Goal: Information Seeking & Learning: Learn about a topic

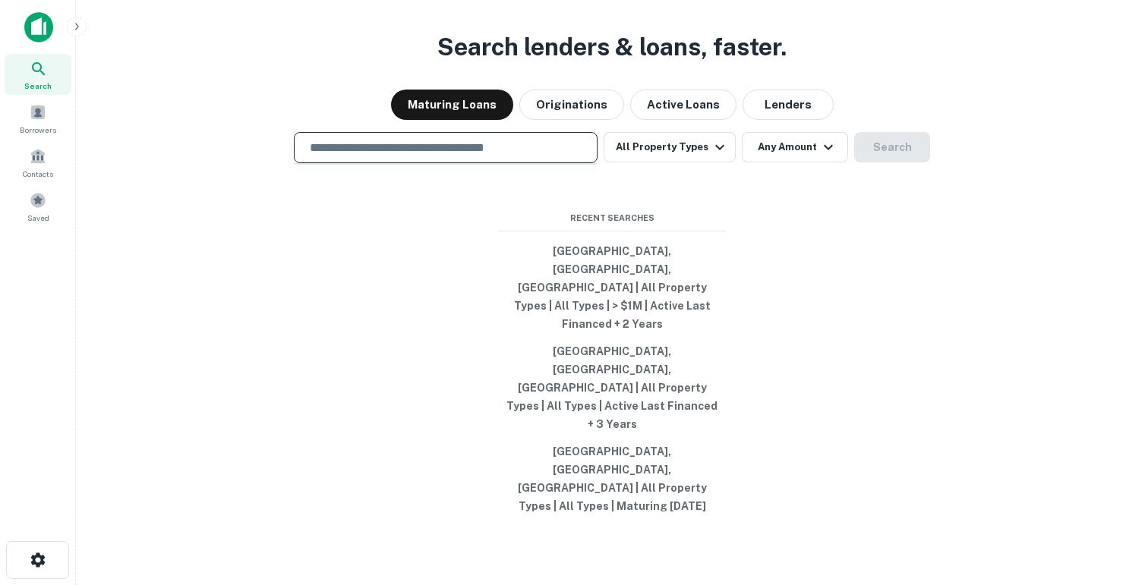
click at [377, 156] on input "text" at bounding box center [446, 147] width 290 height 17
type input "*"
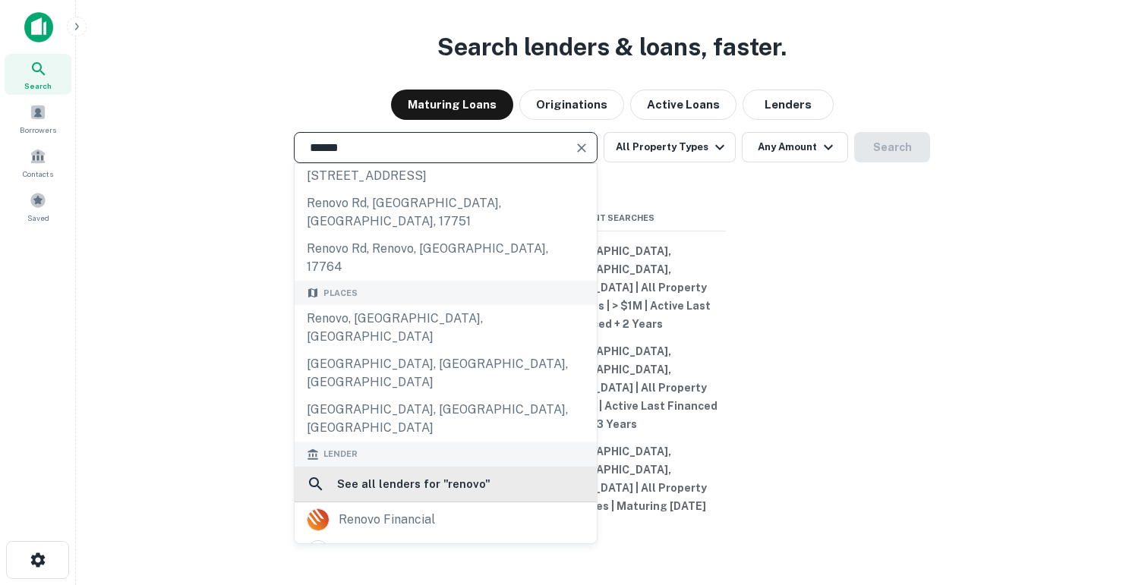
scroll to position [53, 0]
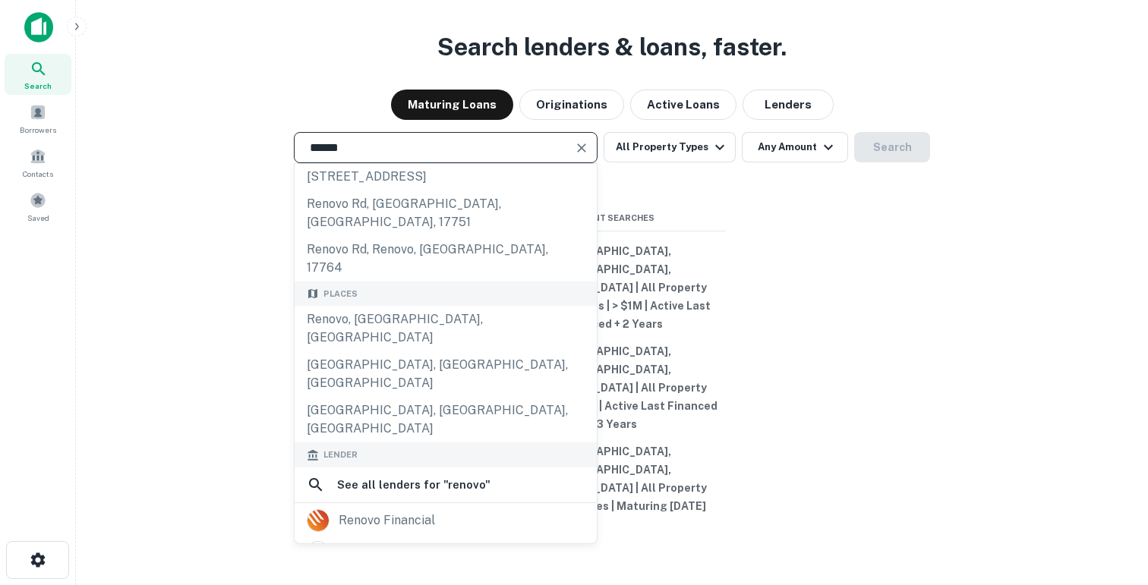
click at [364, 156] on input "******" at bounding box center [434, 147] width 267 height 17
type input "*"
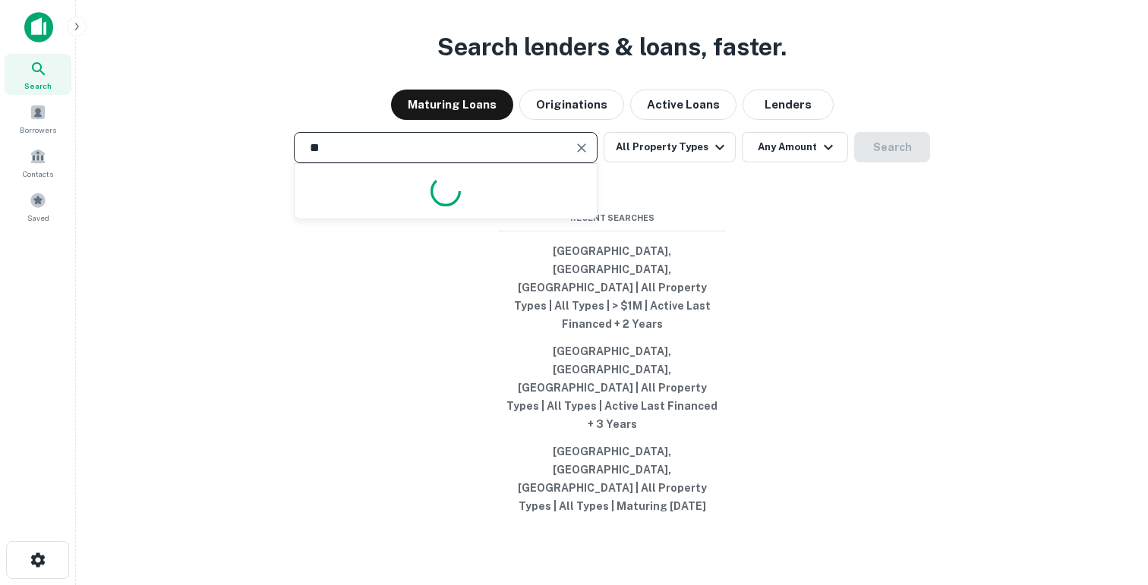
type input "*"
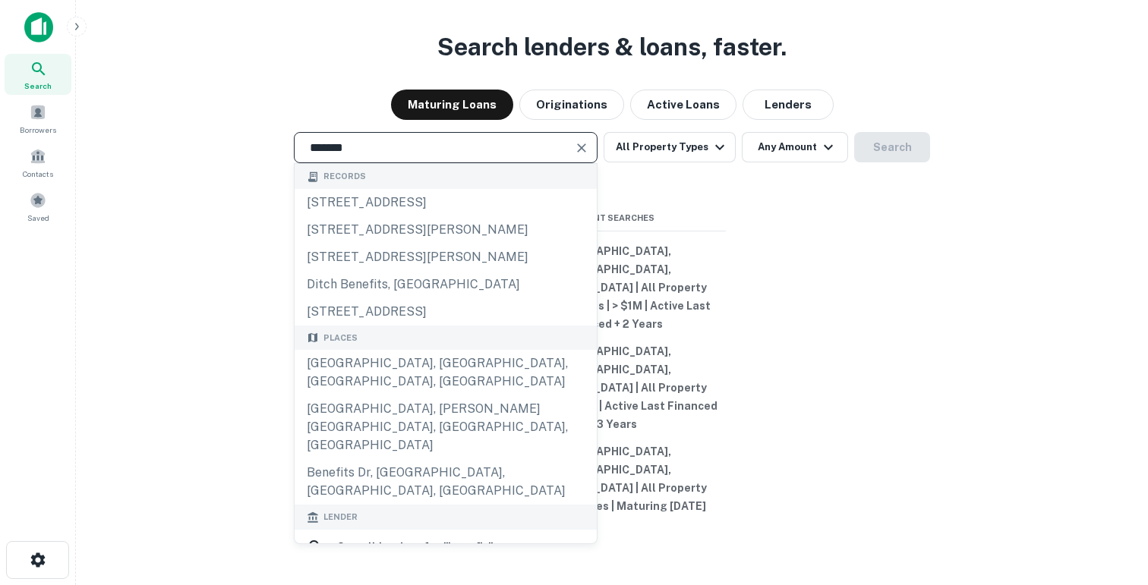
scroll to position [118, 0]
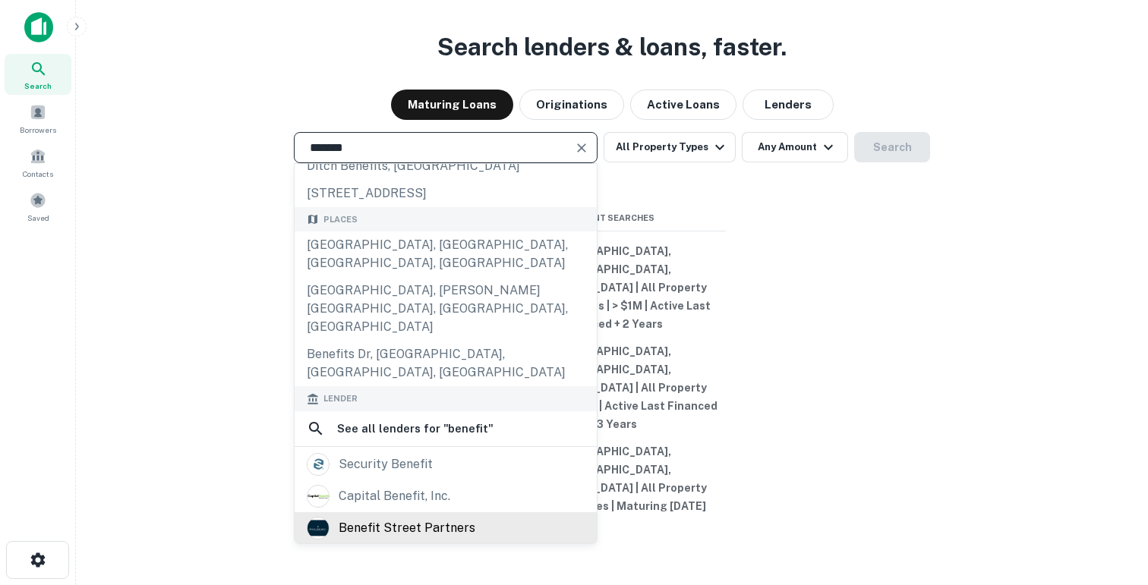
type input "*******"
click at [383, 524] on div "benefit street partners" at bounding box center [406, 528] width 137 height 23
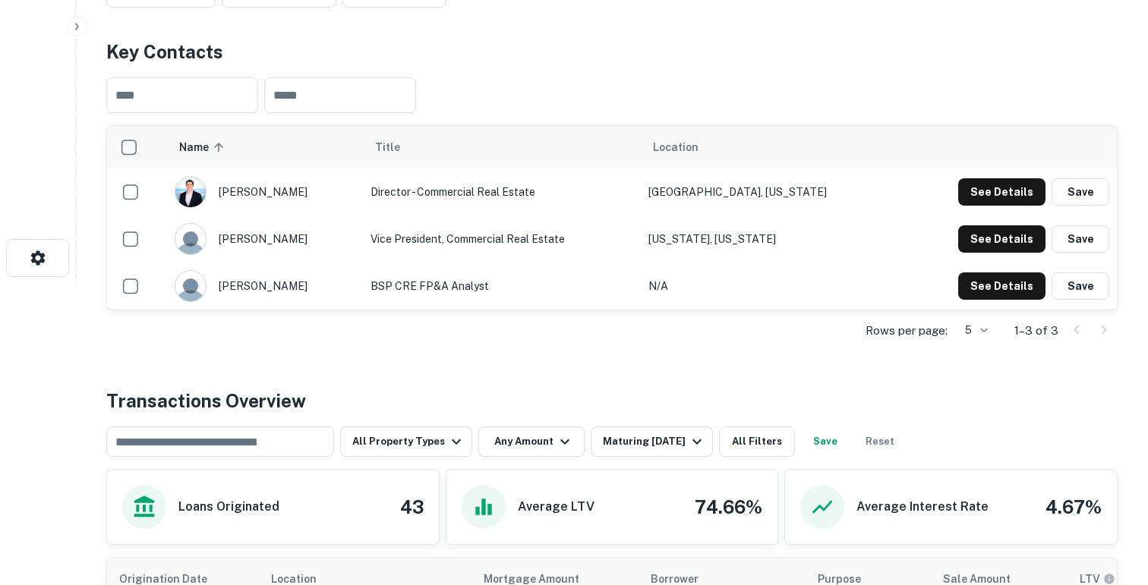
scroll to position [518, 0]
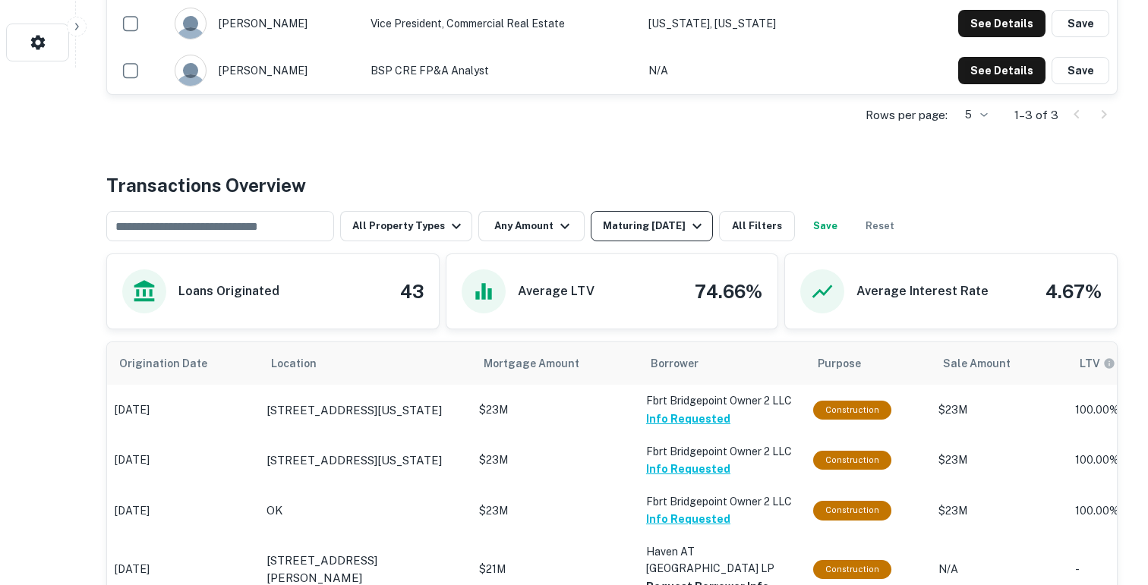
click at [609, 231] on div "Maturing In 1 Year" at bounding box center [654, 226] width 103 height 18
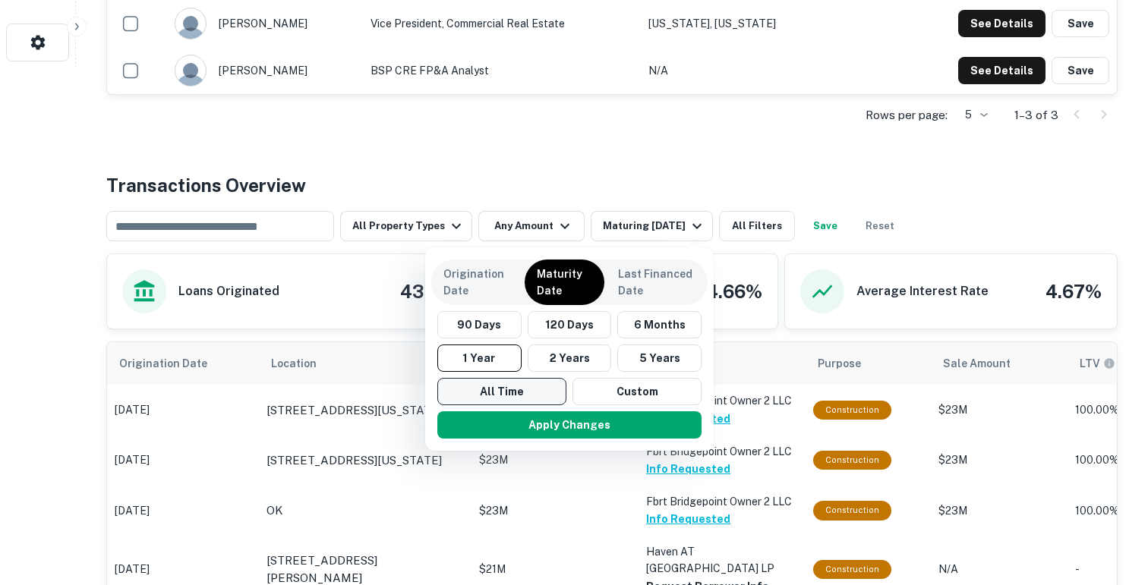
click at [492, 381] on button "All Time" at bounding box center [501, 391] width 129 height 27
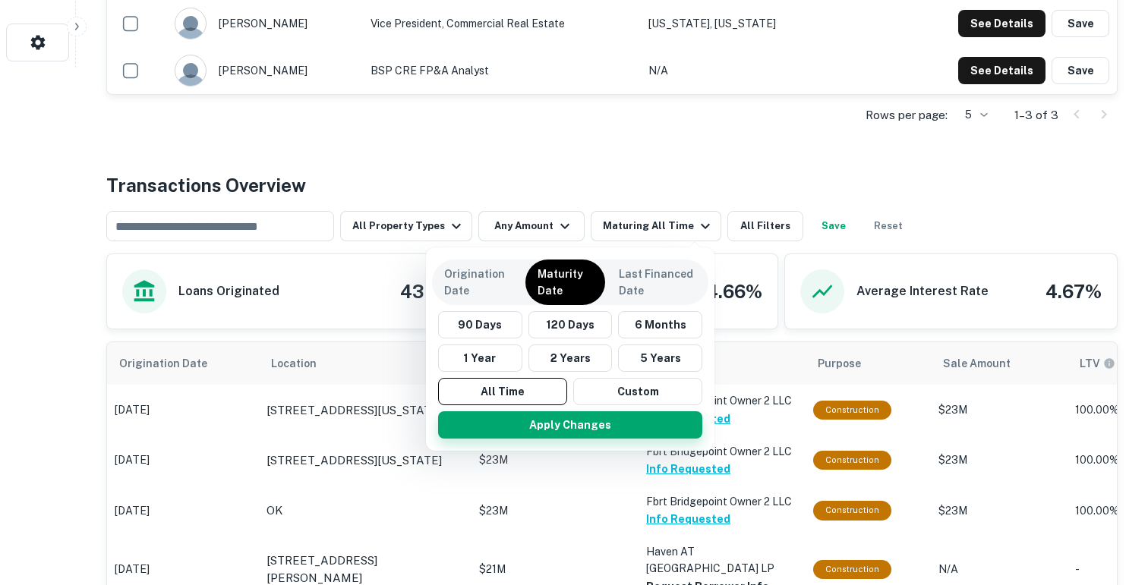
click at [504, 431] on button "Apply Changes" at bounding box center [570, 424] width 264 height 27
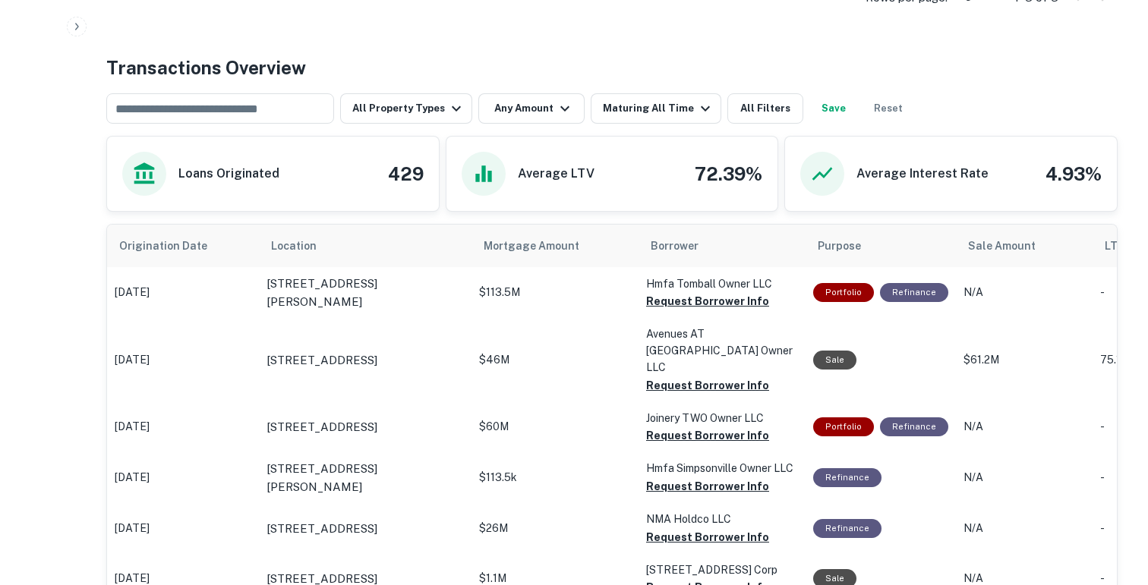
scroll to position [723, 0]
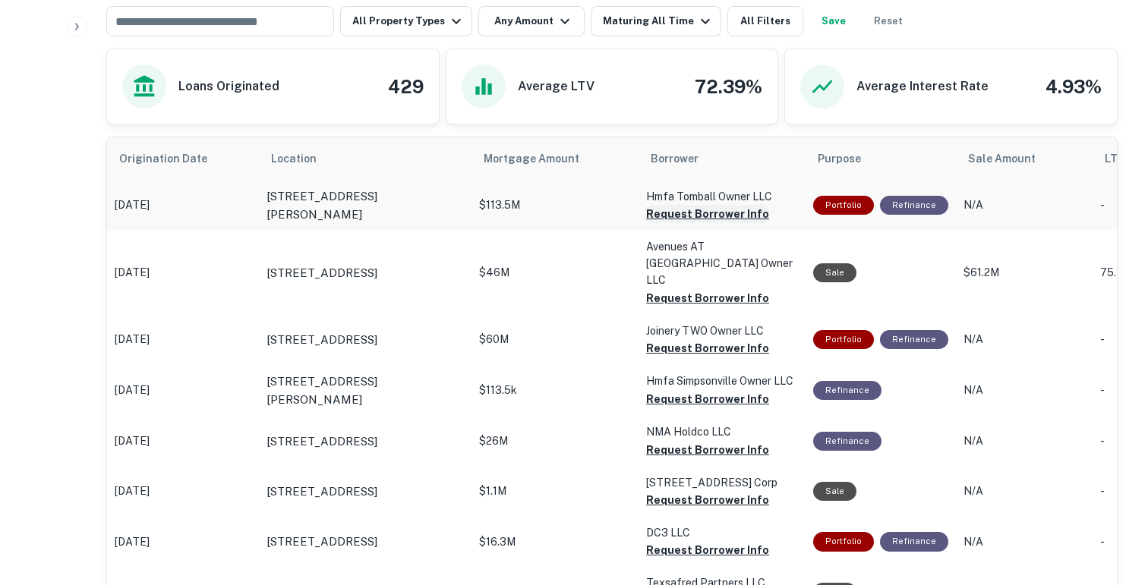
click at [658, 213] on button "Request Borrower Info" at bounding box center [707, 214] width 123 height 18
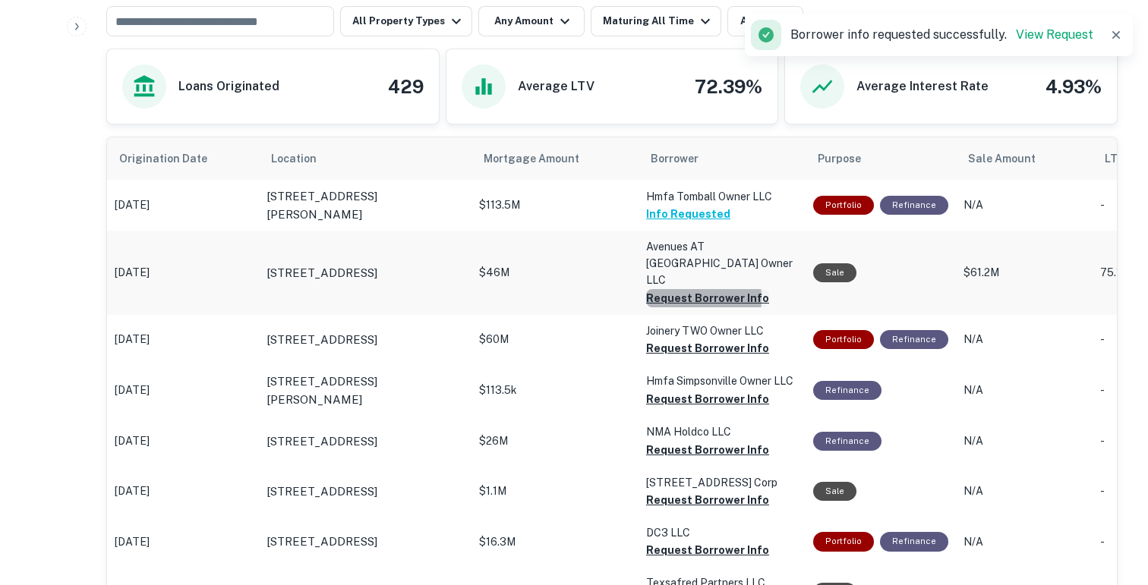
click at [666, 289] on button "Request Borrower Info" at bounding box center [707, 298] width 123 height 18
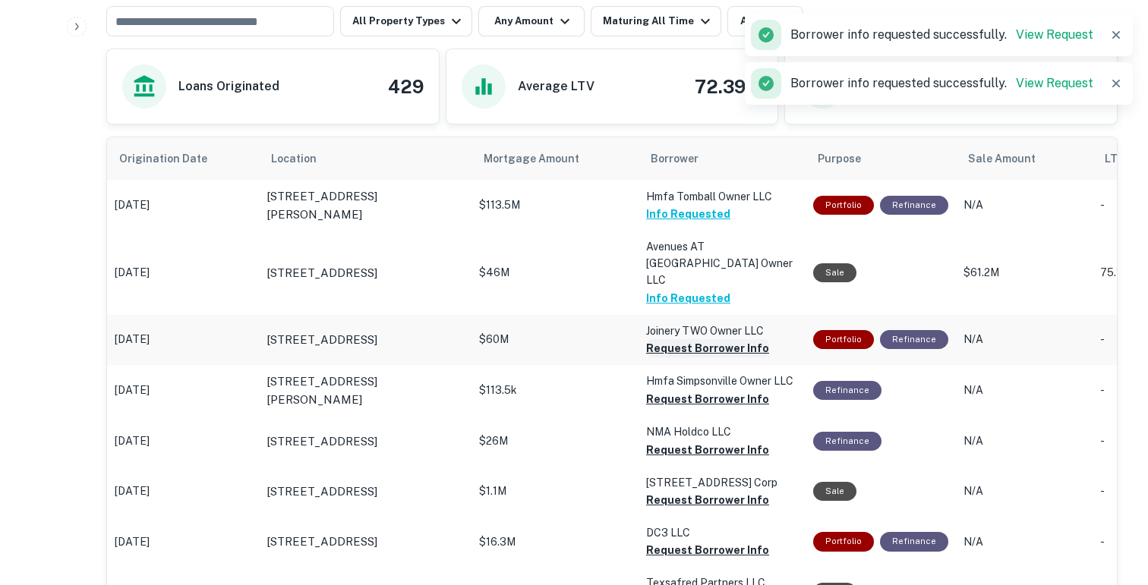
click at [669, 339] on button "Request Borrower Info" at bounding box center [707, 348] width 123 height 18
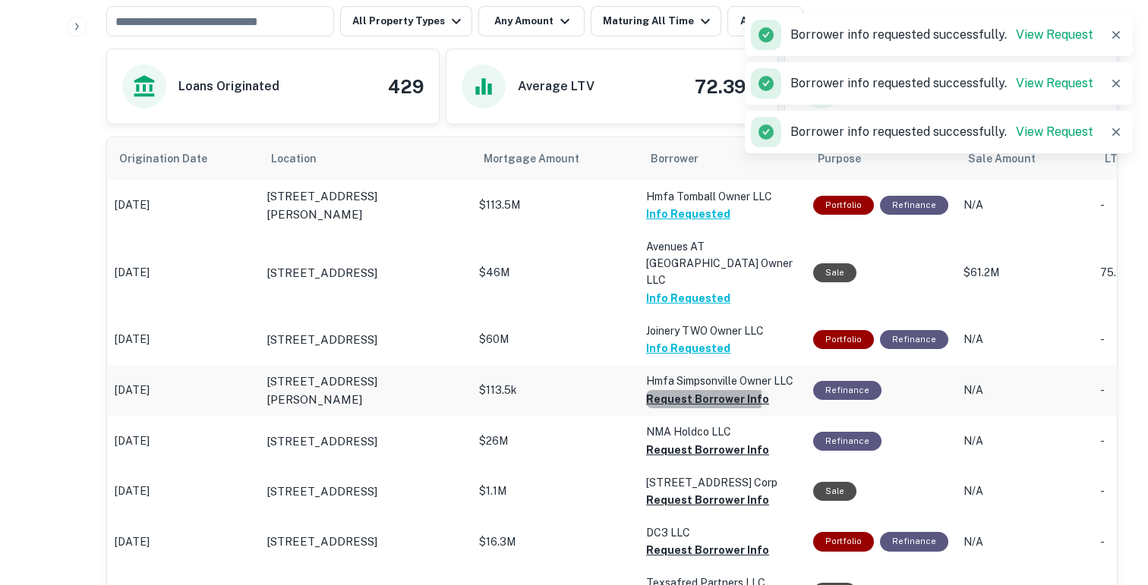
click at [667, 390] on button "Request Borrower Info" at bounding box center [707, 399] width 123 height 18
click at [668, 408] on button "Request Borrower Info" at bounding box center [682, 399] width 73 height 18
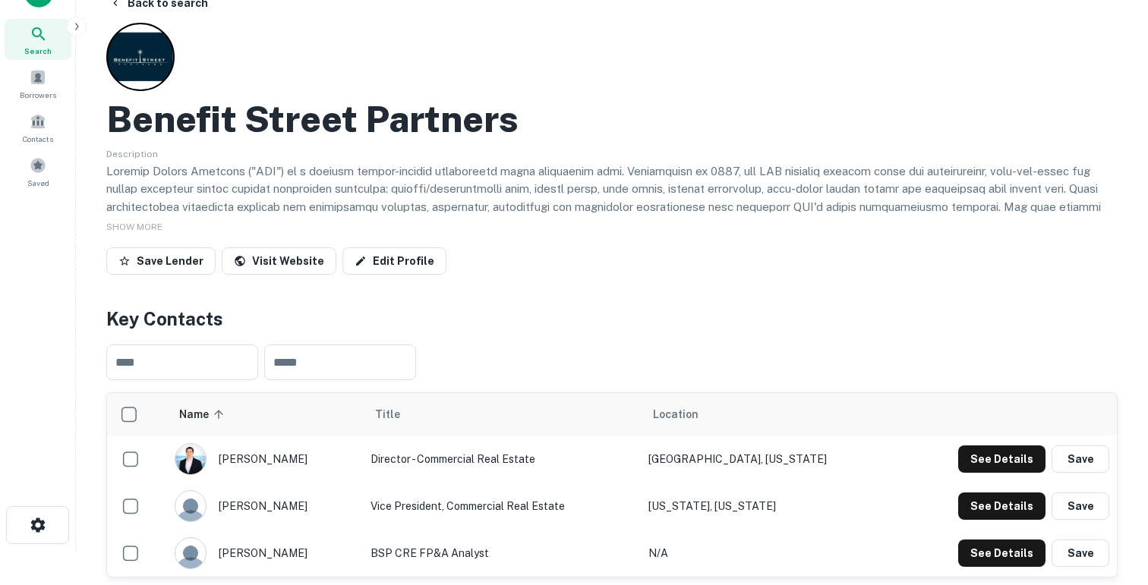
scroll to position [0, 0]
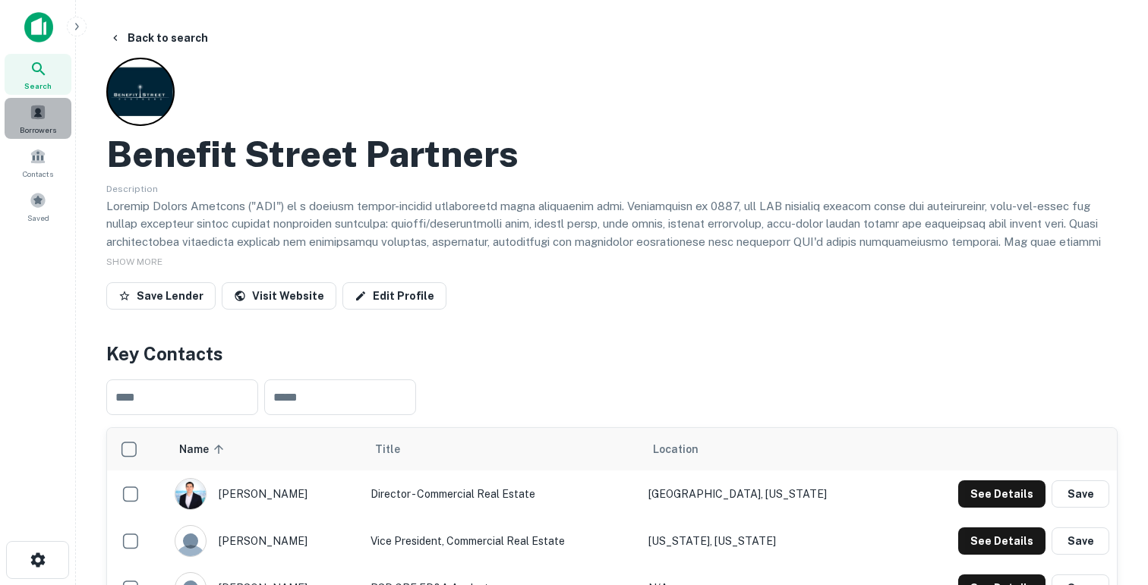
click at [42, 118] on span at bounding box center [38, 112] width 17 height 17
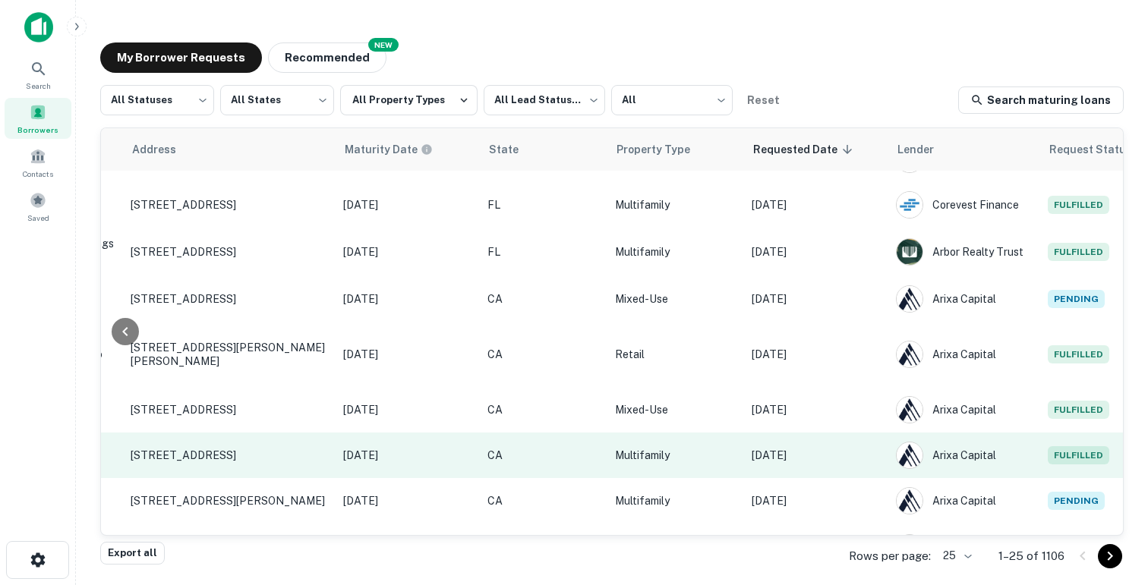
scroll to position [789, 606]
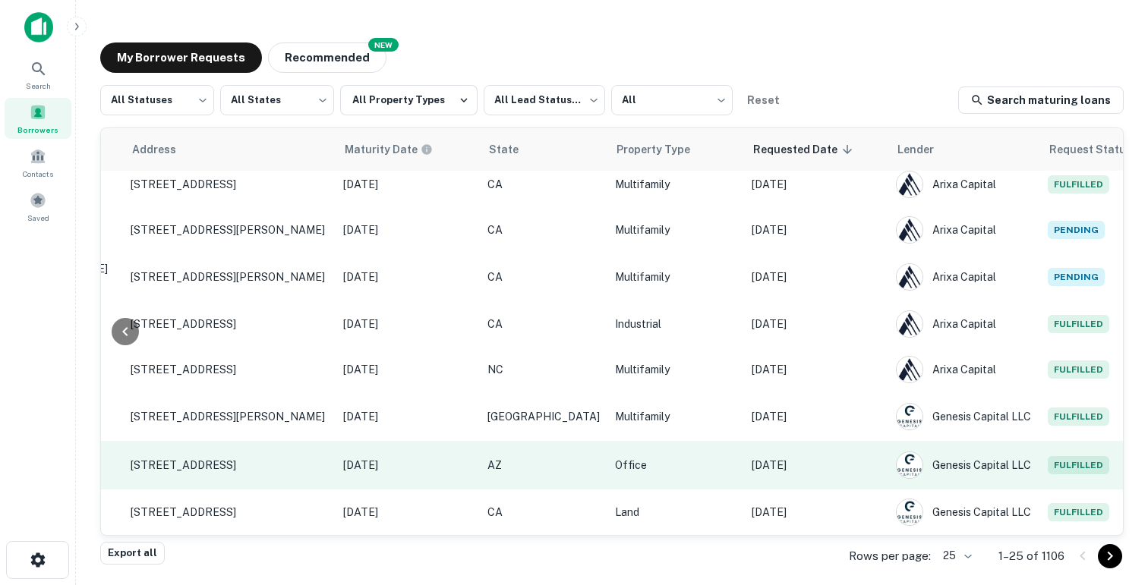
click at [679, 457] on p "Office" at bounding box center [675, 465] width 121 height 17
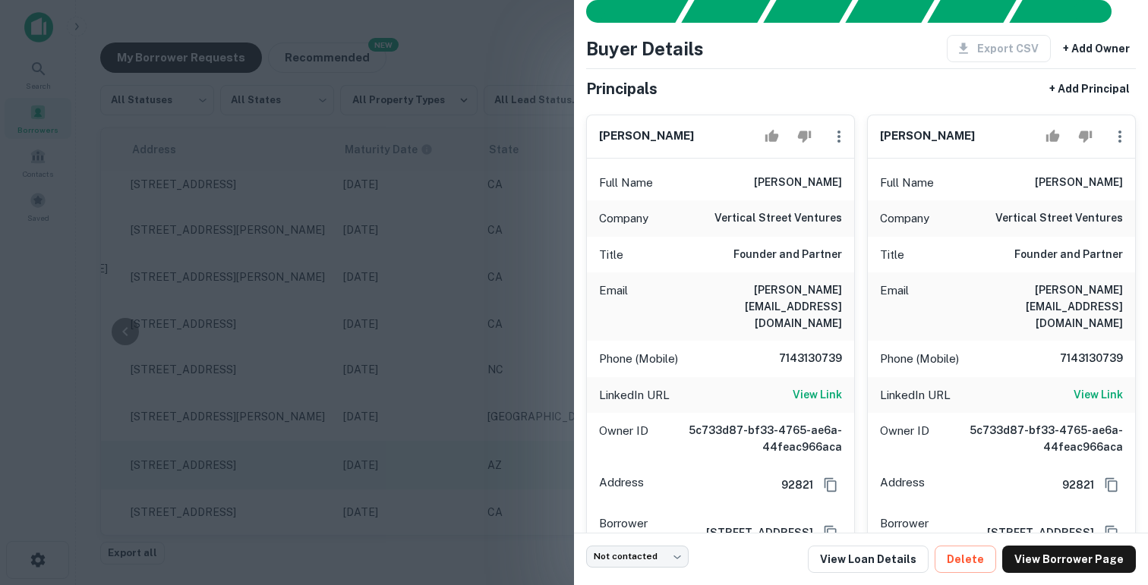
scroll to position [66, 0]
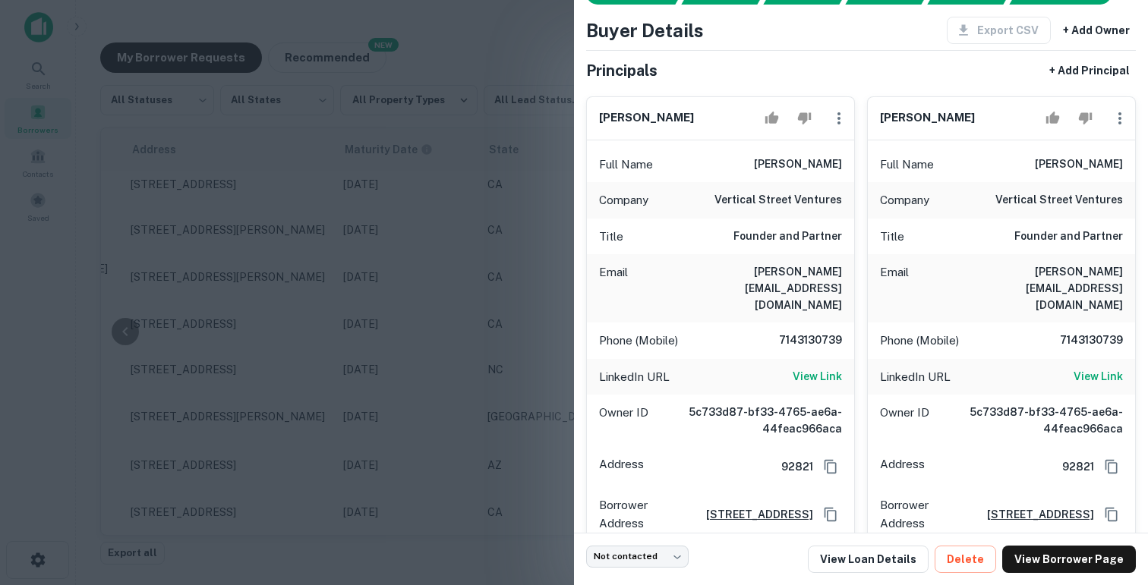
click at [401, 249] on div at bounding box center [574, 292] width 1148 height 585
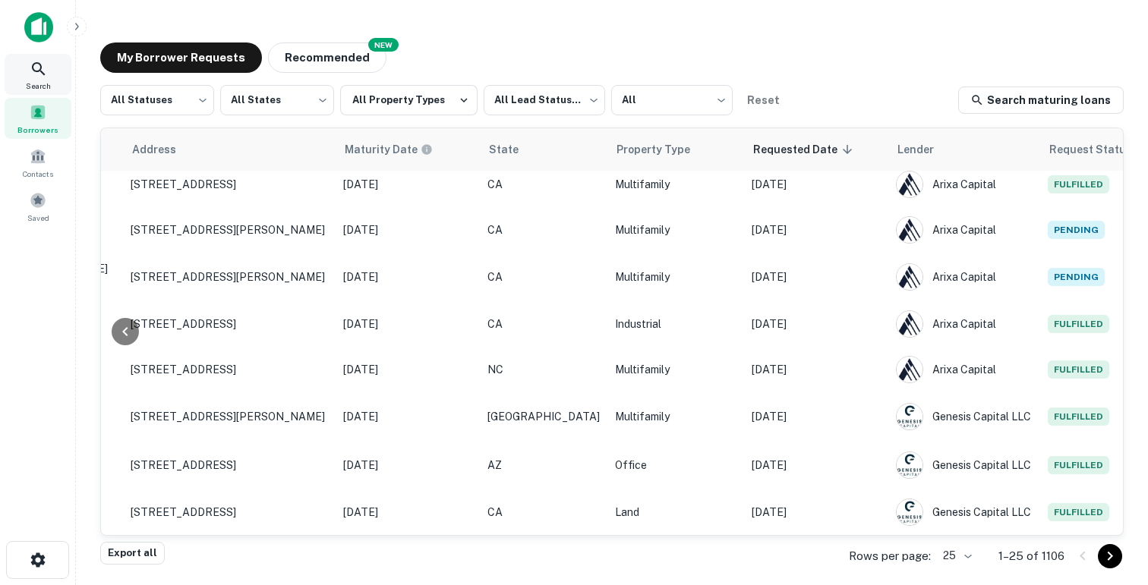
click at [33, 74] on icon at bounding box center [39, 69] width 18 height 18
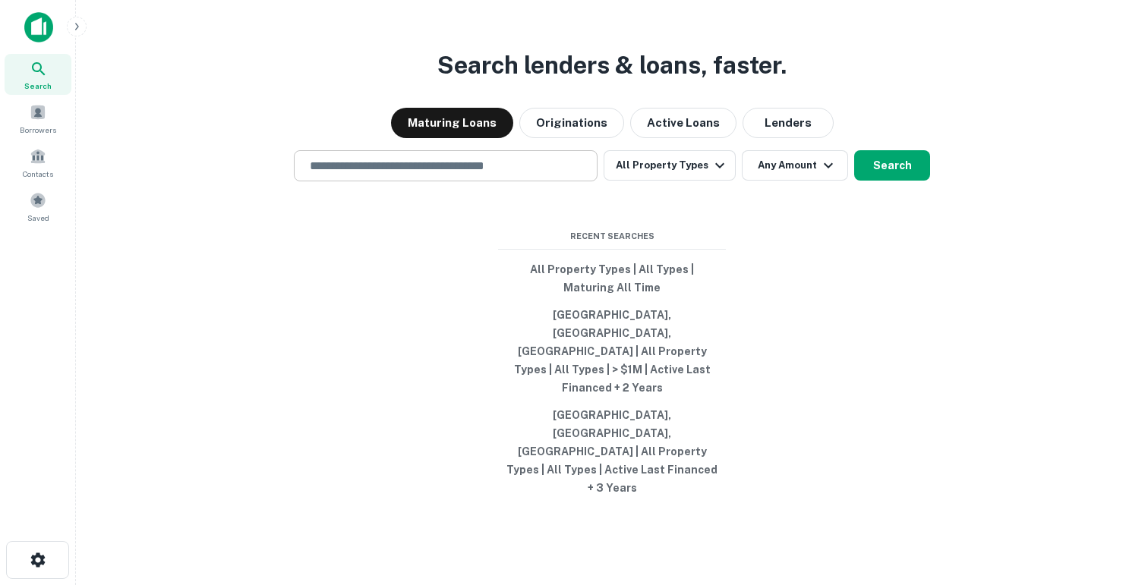
click at [411, 226] on div "Search lenders & loans, faster. Maturing Loans Originations Active Loans Lender…" at bounding box center [611, 328] width 1047 height 585
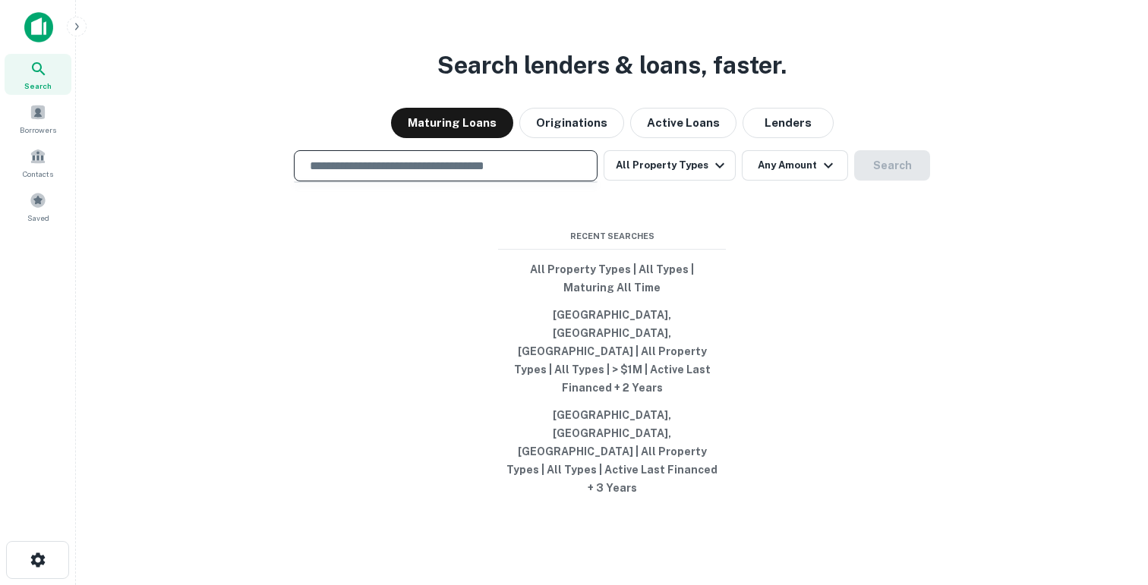
click at [407, 175] on input "text" at bounding box center [446, 165] width 290 height 17
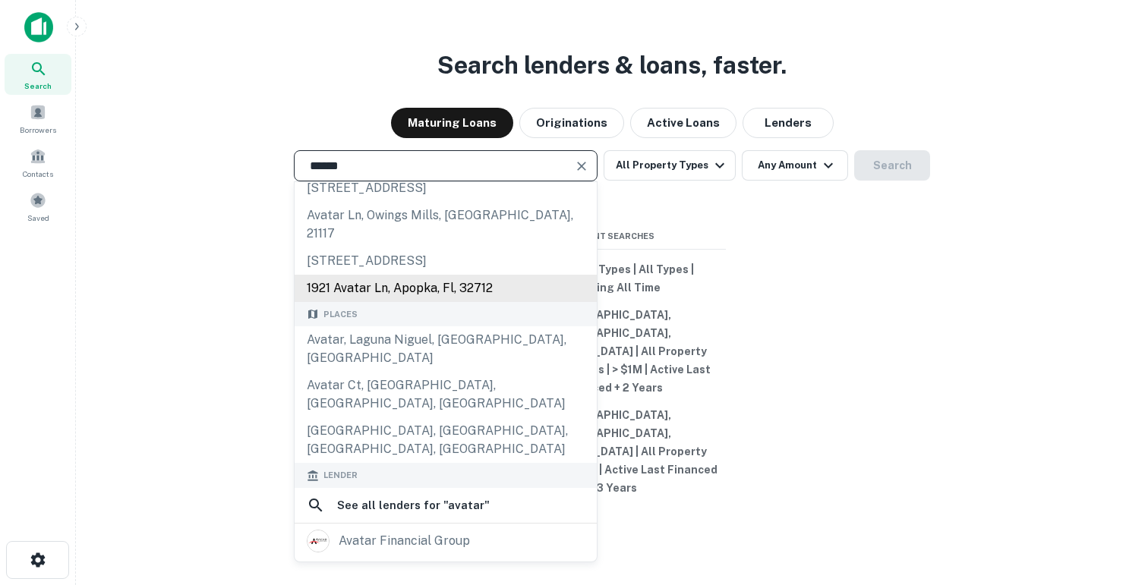
scroll to position [125, 0]
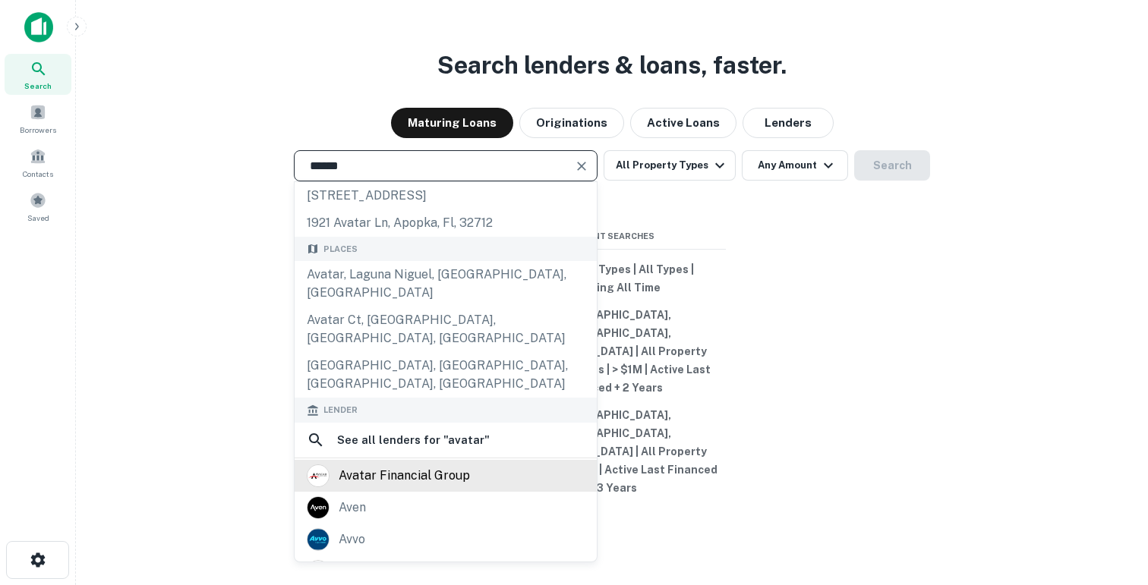
type input "******"
click at [401, 464] on div "avatar financial group" at bounding box center [403, 475] width 131 height 23
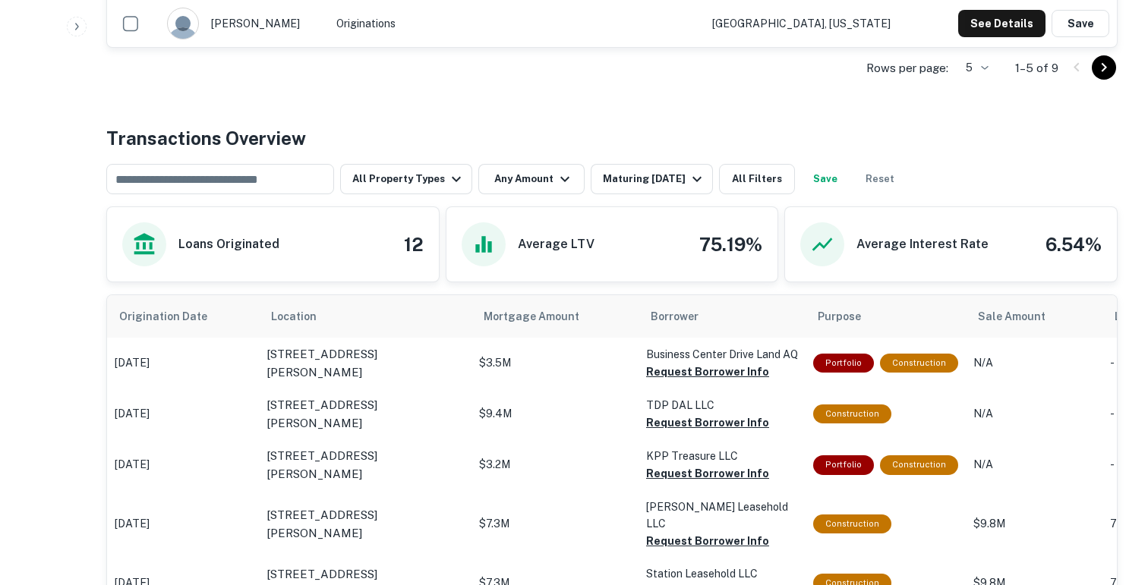
scroll to position [779, 0]
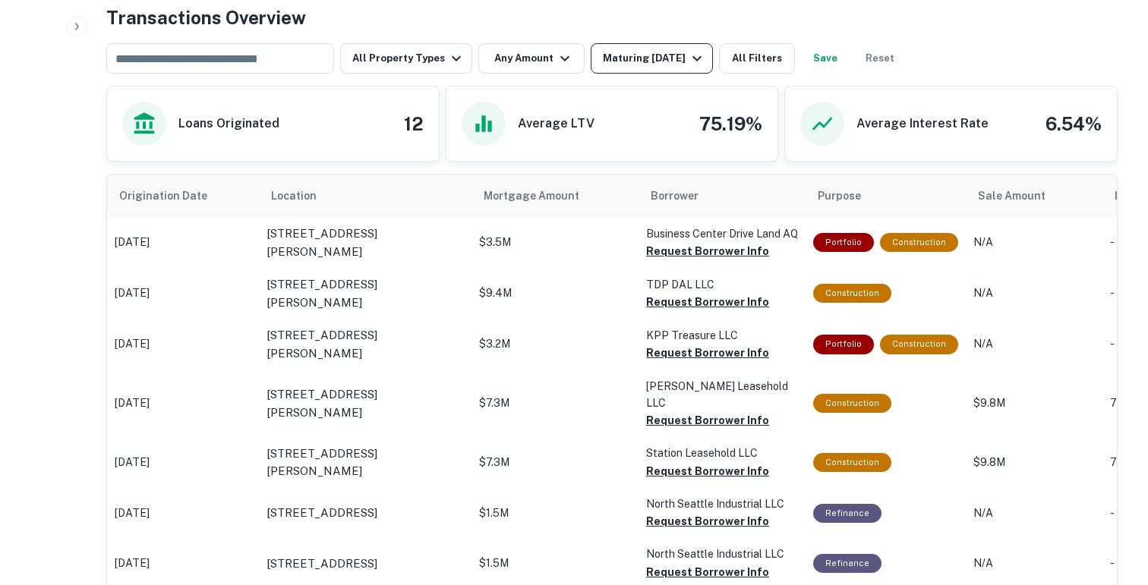
click at [649, 61] on div "Maturing In 1 Year" at bounding box center [654, 58] width 103 height 18
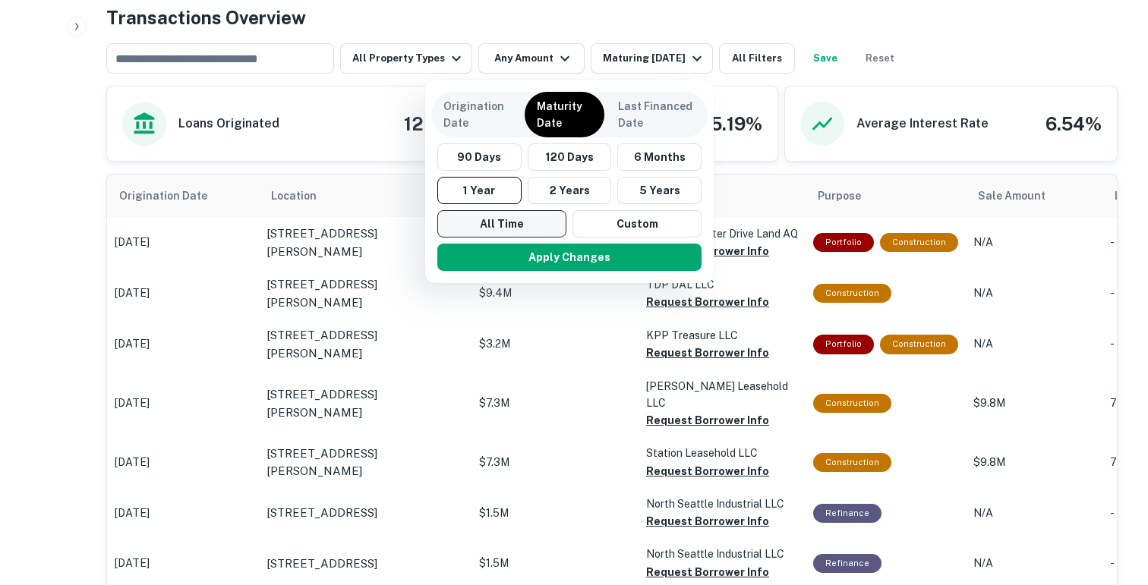
click at [518, 231] on button "All Time" at bounding box center [501, 223] width 129 height 27
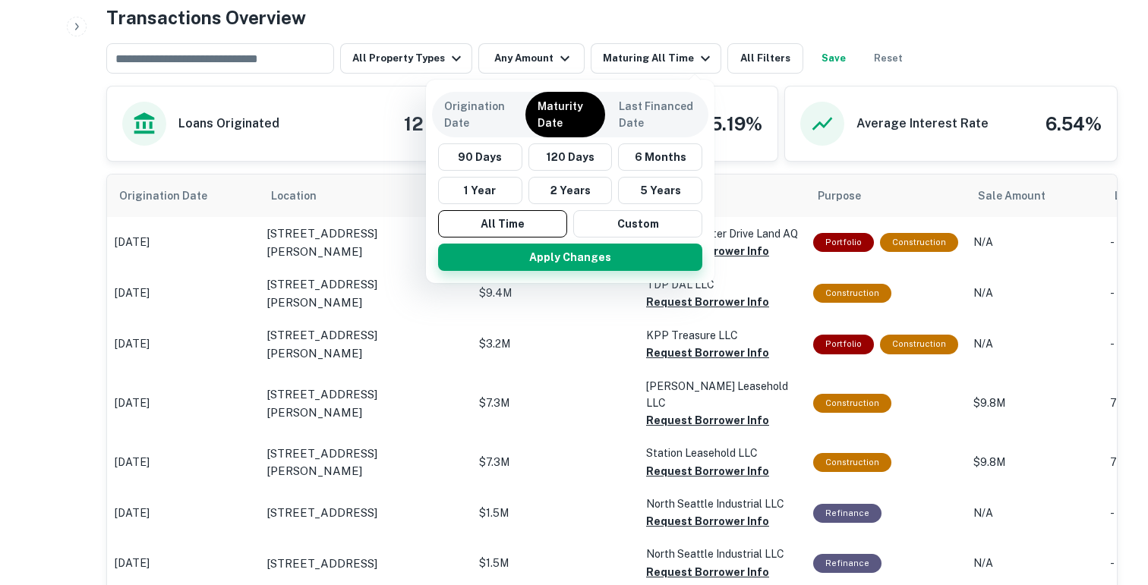
click at [522, 252] on button "Apply Changes" at bounding box center [570, 257] width 264 height 27
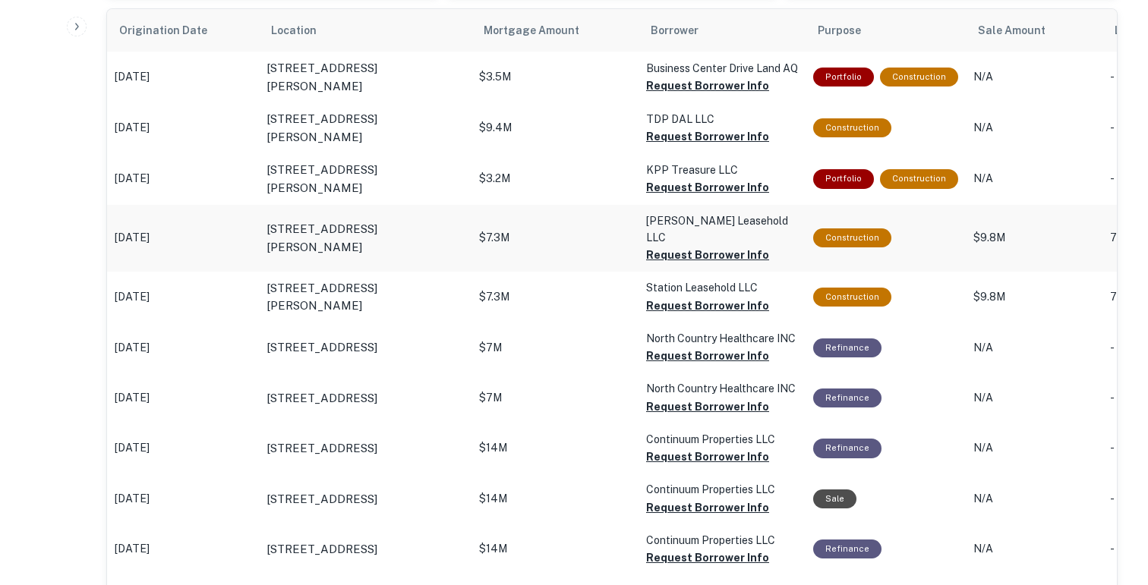
scroll to position [921, 0]
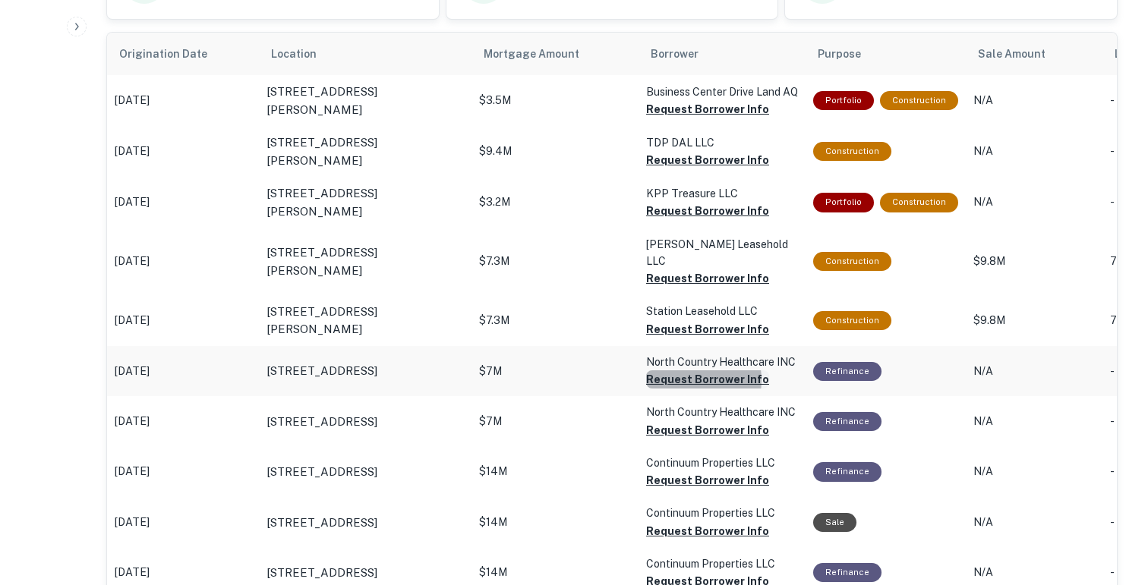
click at [684, 118] on button "Request Borrower Info" at bounding box center [707, 109] width 123 height 18
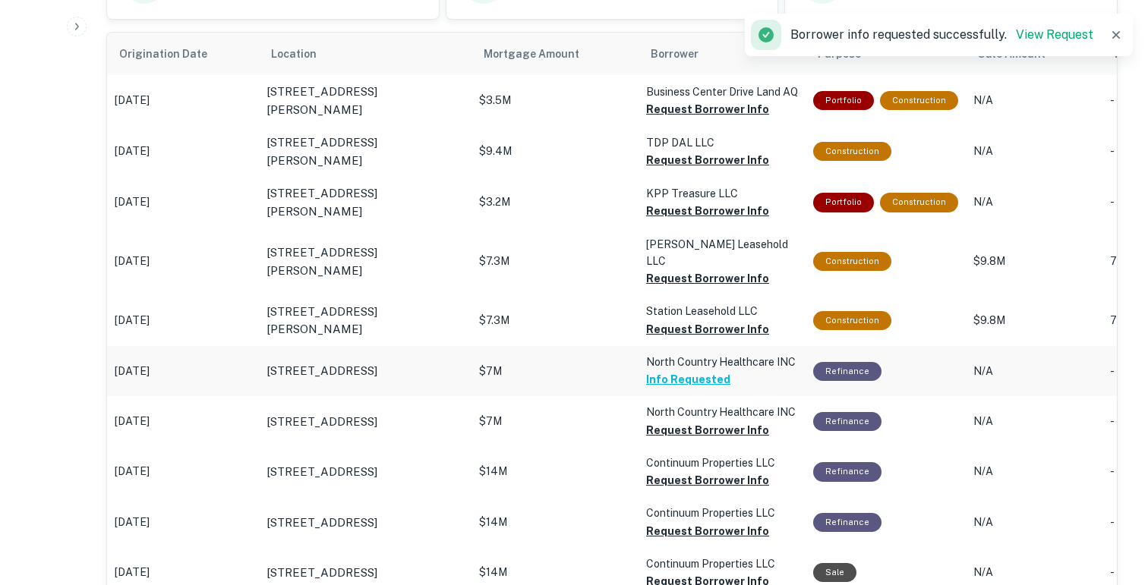
click at [606, 109] on p "$7M" at bounding box center [555, 101] width 152 height 16
click at [377, 367] on p "[STREET_ADDRESS]" at bounding box center [321, 371] width 111 height 18
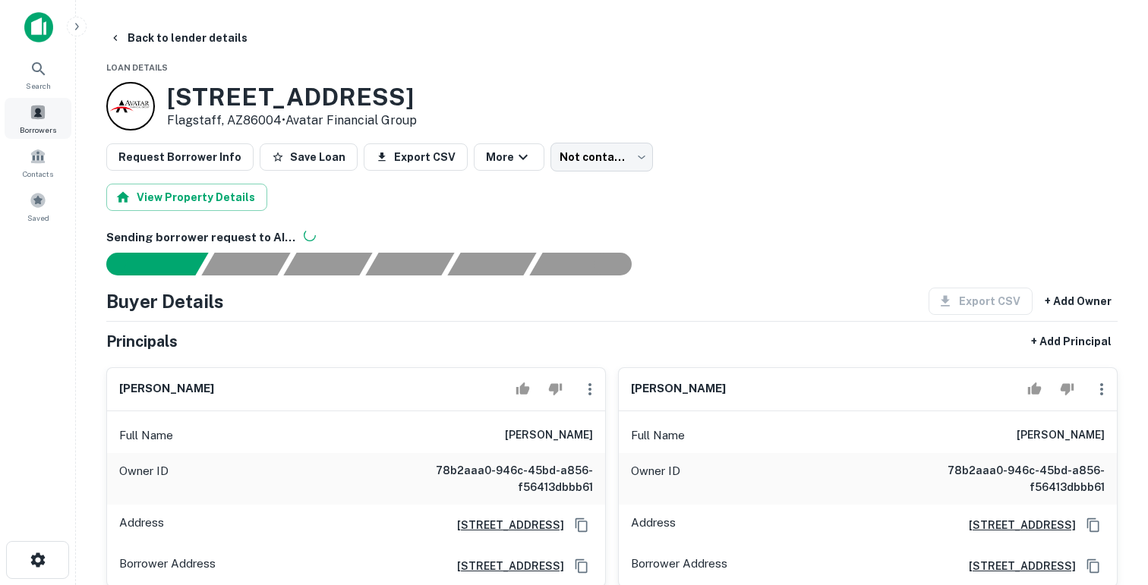
click at [33, 115] on span at bounding box center [38, 112] width 17 height 17
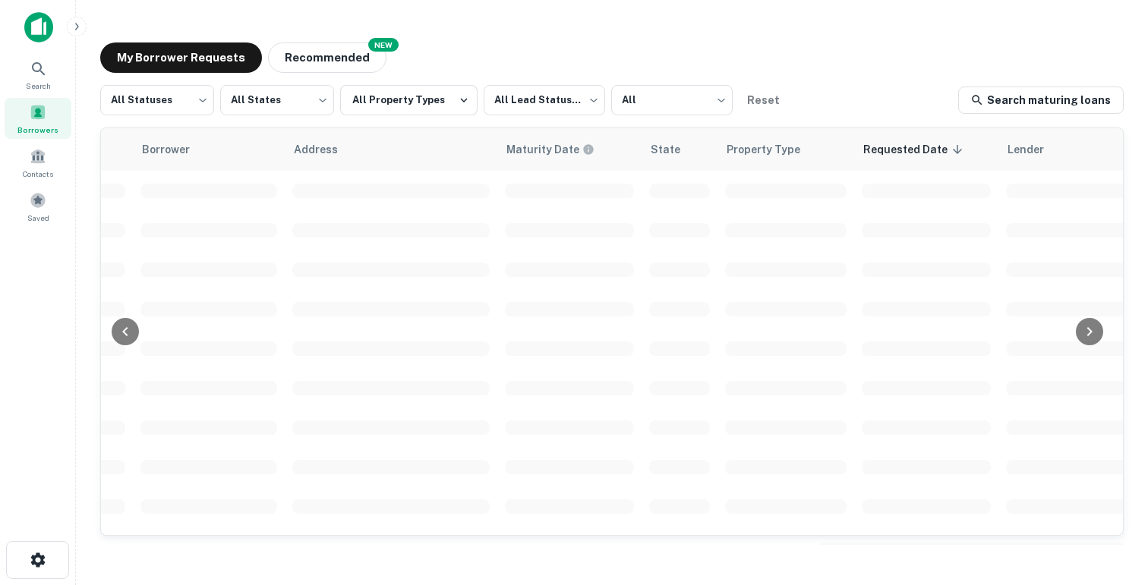
scroll to position [0, 607]
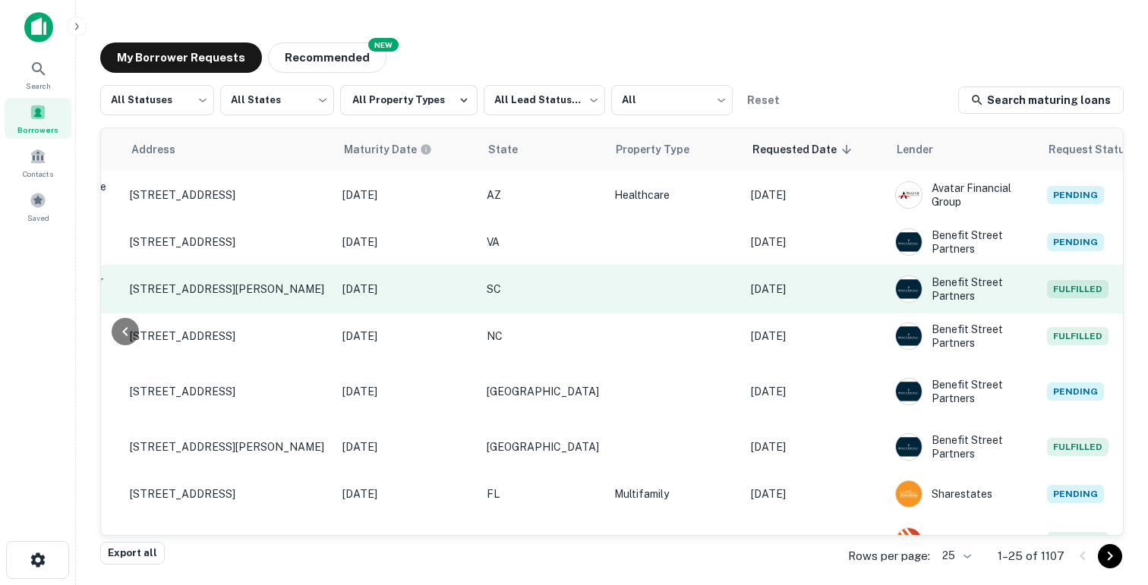
click at [808, 299] on td "Sep 03, 2025" at bounding box center [815, 289] width 144 height 49
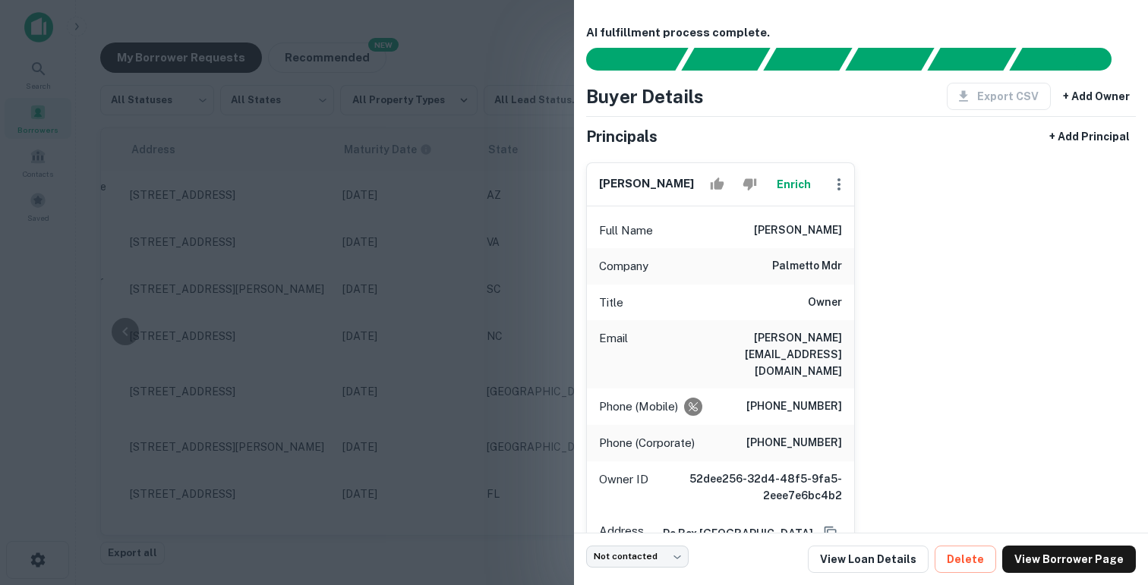
click at [491, 299] on div at bounding box center [574, 292] width 1148 height 585
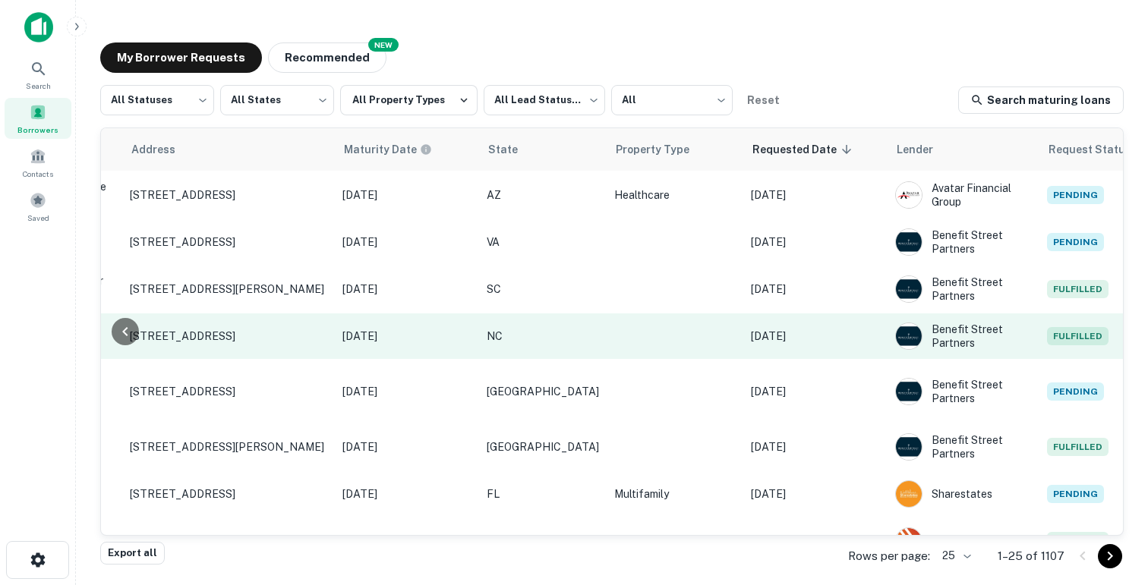
click at [779, 337] on p "[DATE]" at bounding box center [815, 336] width 129 height 17
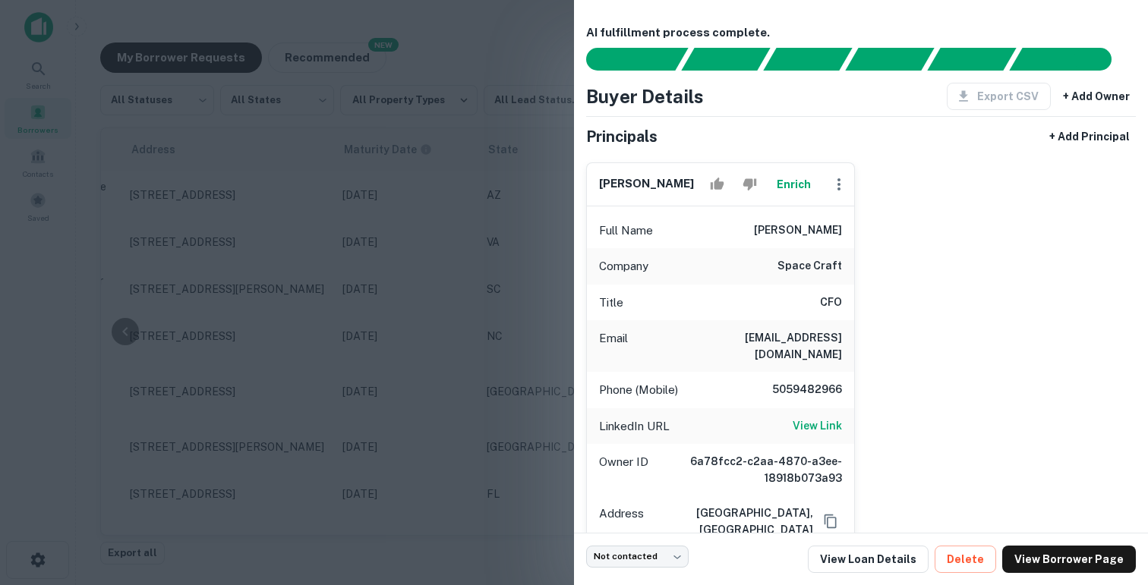
click at [470, 332] on div at bounding box center [574, 292] width 1148 height 585
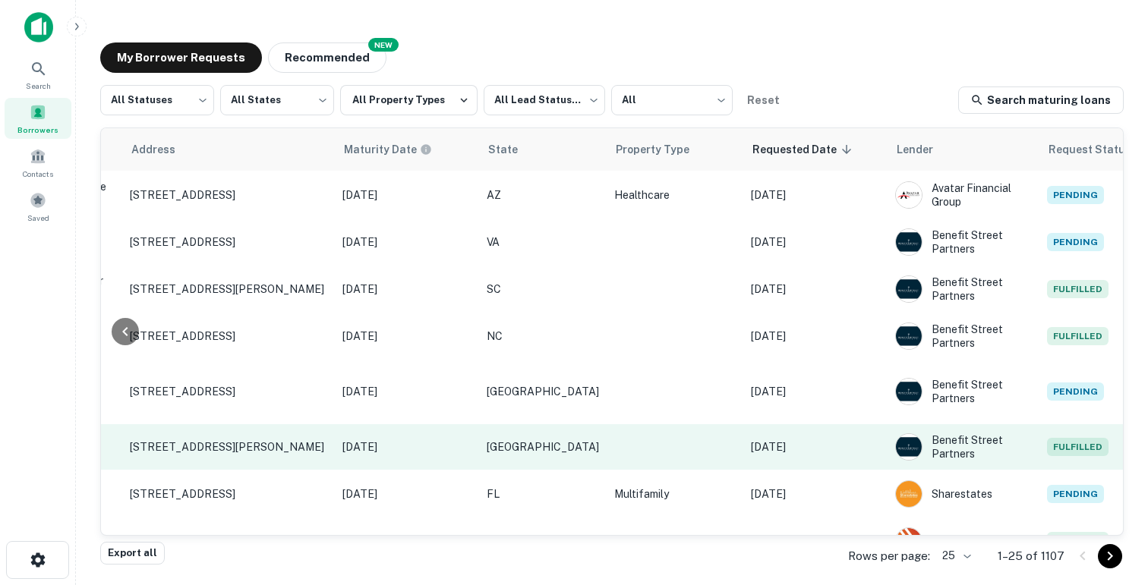
click at [792, 439] on p "[DATE]" at bounding box center [815, 447] width 129 height 17
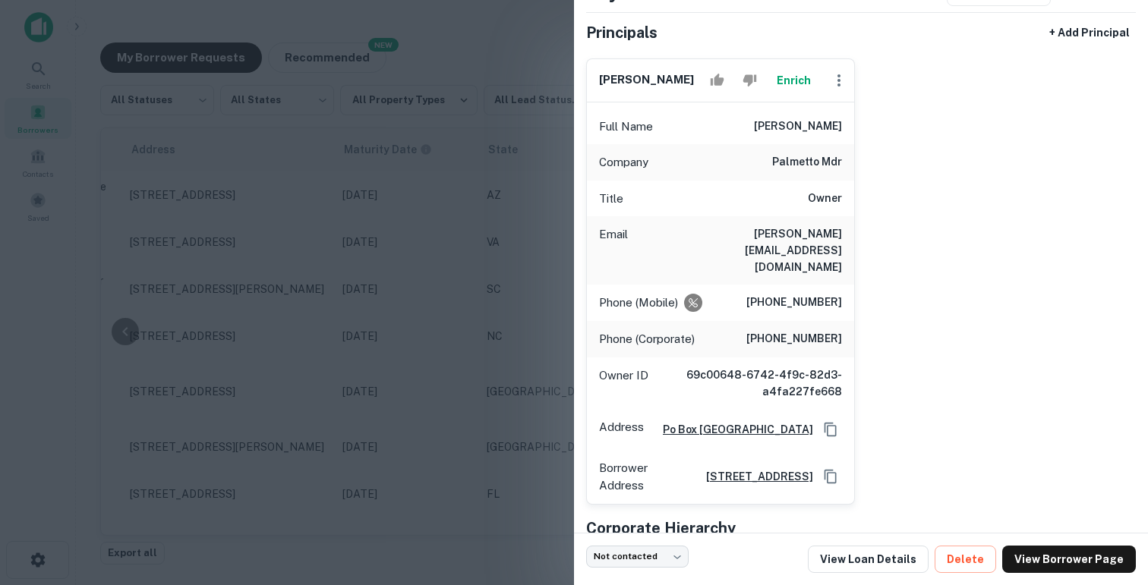
scroll to position [105, 0]
click at [296, 267] on div at bounding box center [574, 292] width 1148 height 585
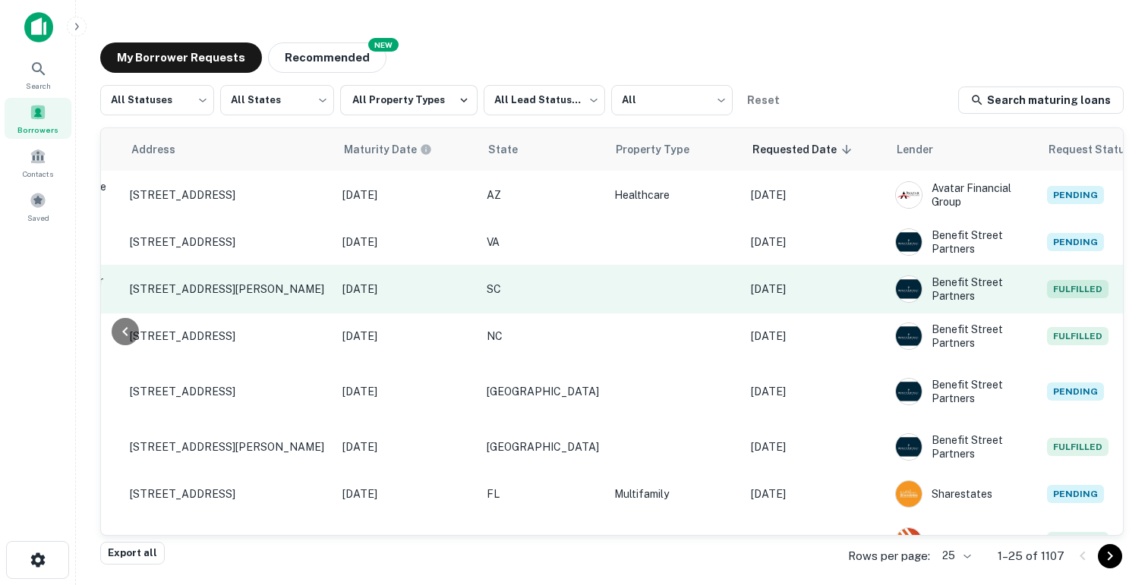
scroll to position [343, 607]
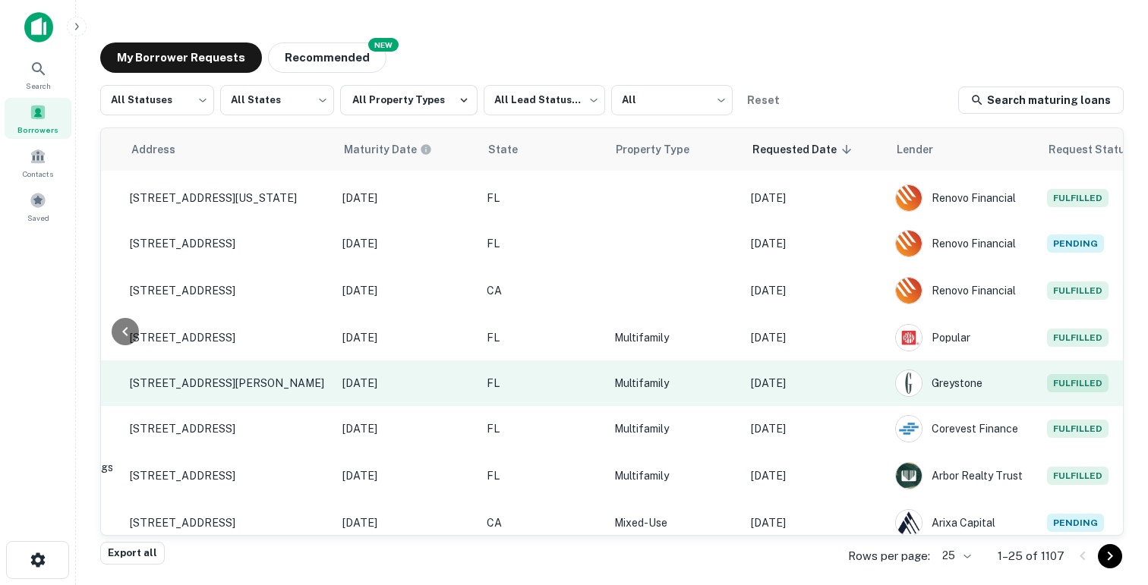
click at [776, 375] on p "[DATE]" at bounding box center [815, 383] width 129 height 17
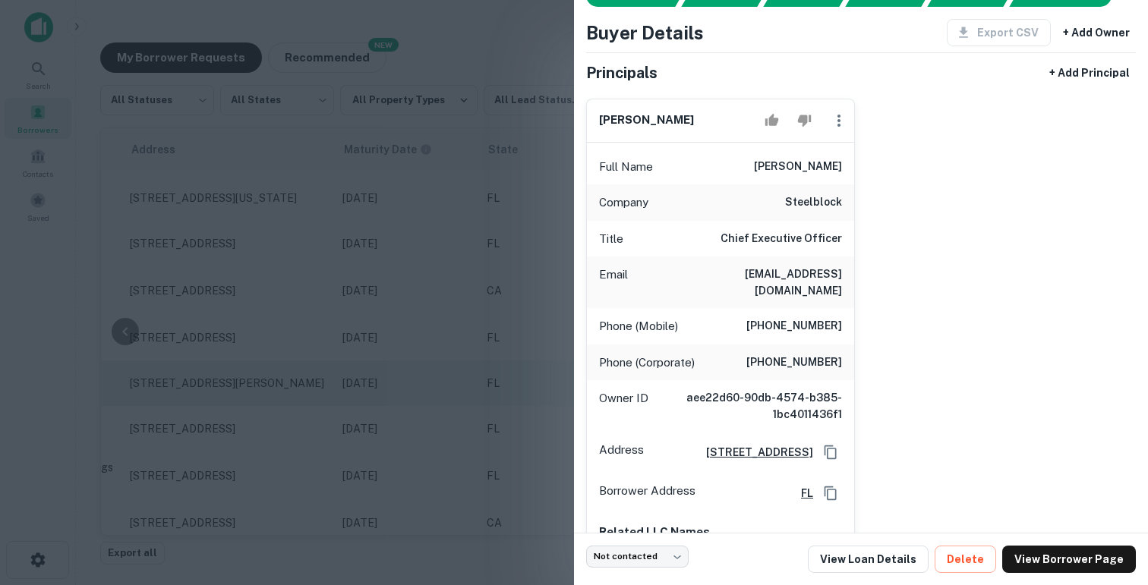
scroll to position [83, 0]
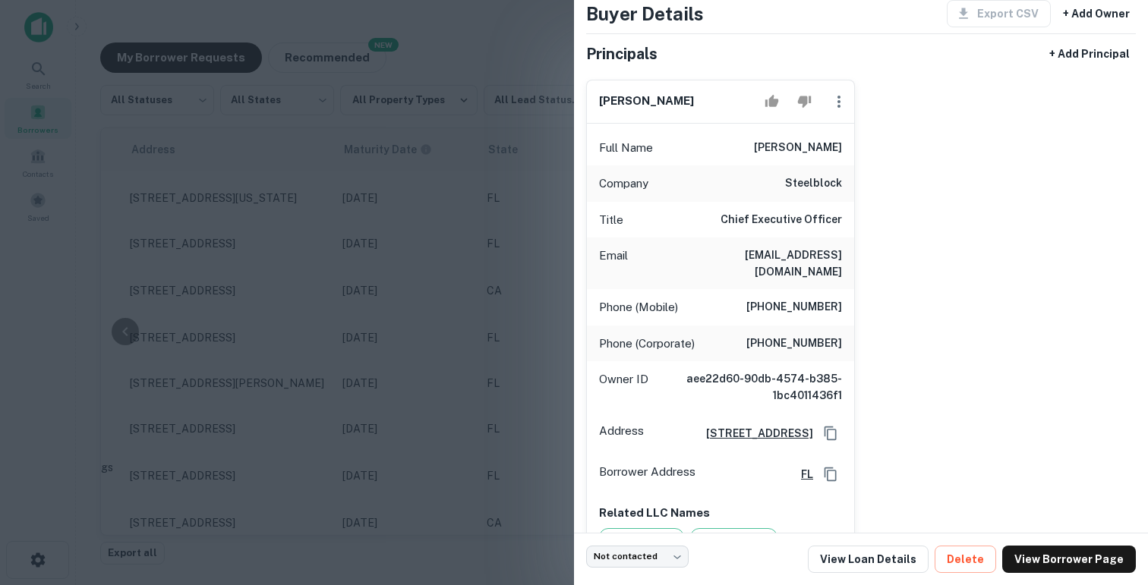
click at [475, 36] on div at bounding box center [574, 292] width 1148 height 585
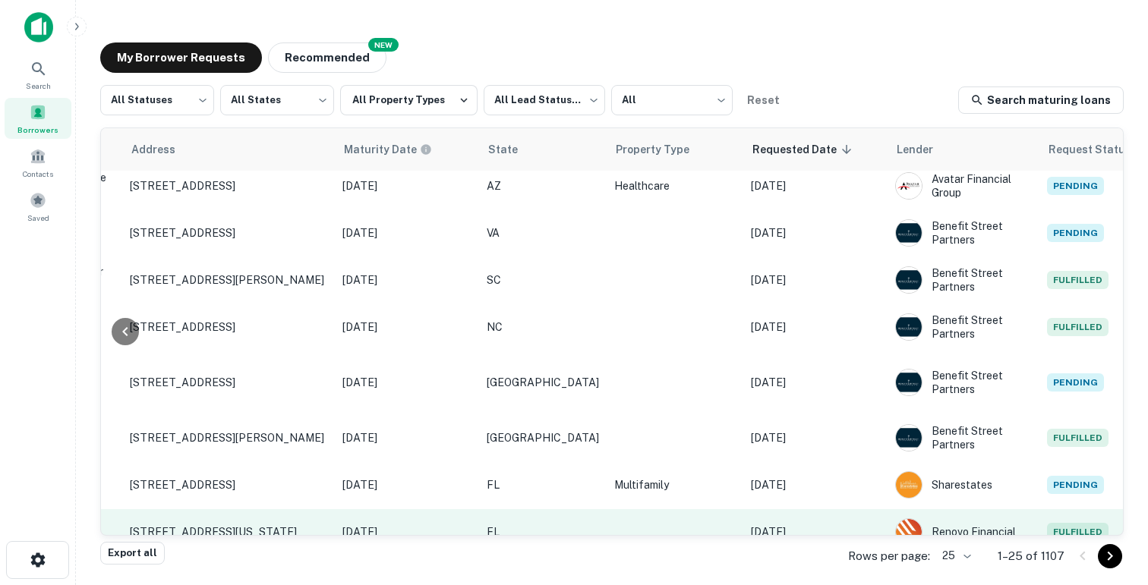
scroll to position [0, 607]
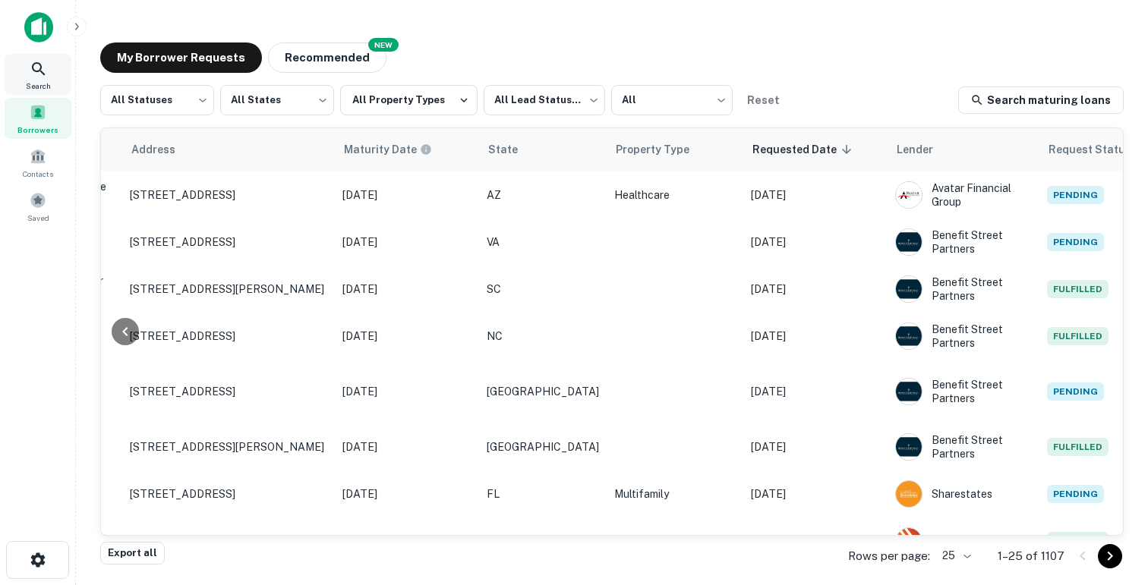
click at [44, 68] on icon at bounding box center [39, 69] width 18 height 18
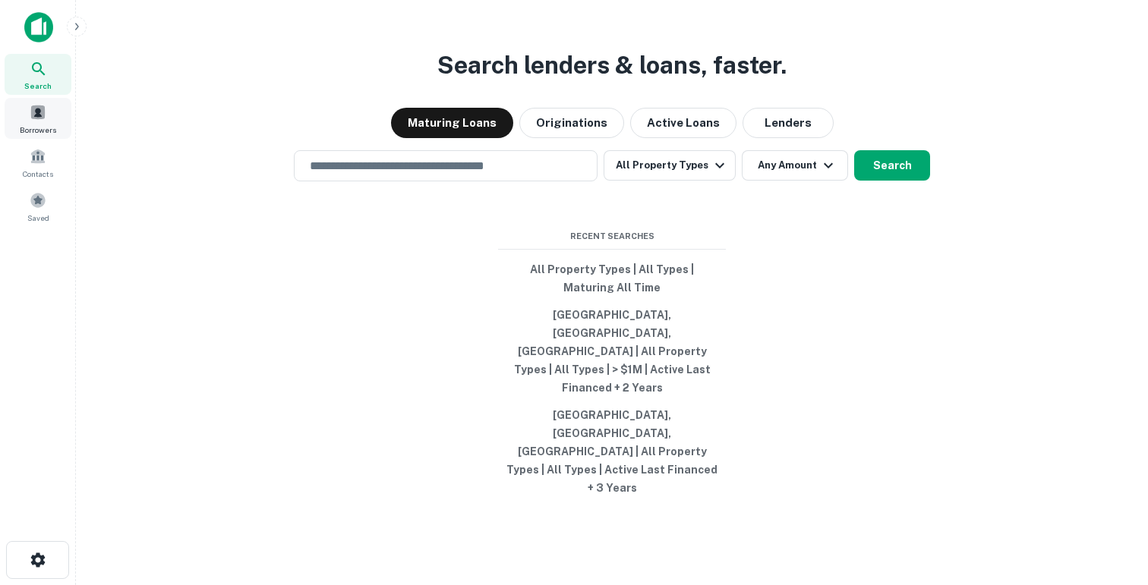
click at [39, 115] on span at bounding box center [38, 112] width 17 height 17
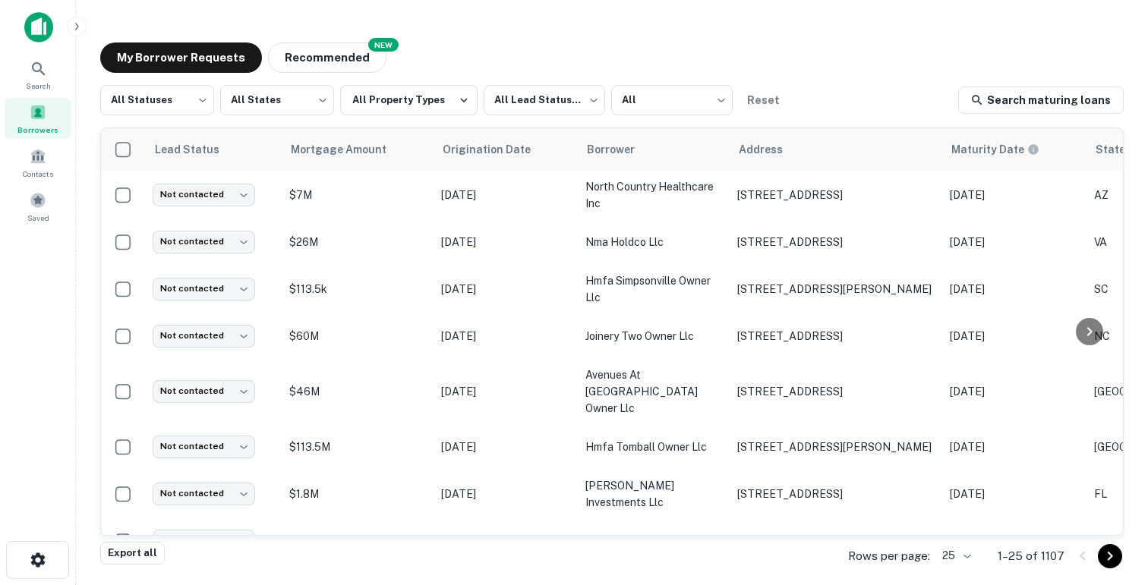
scroll to position [0, 609]
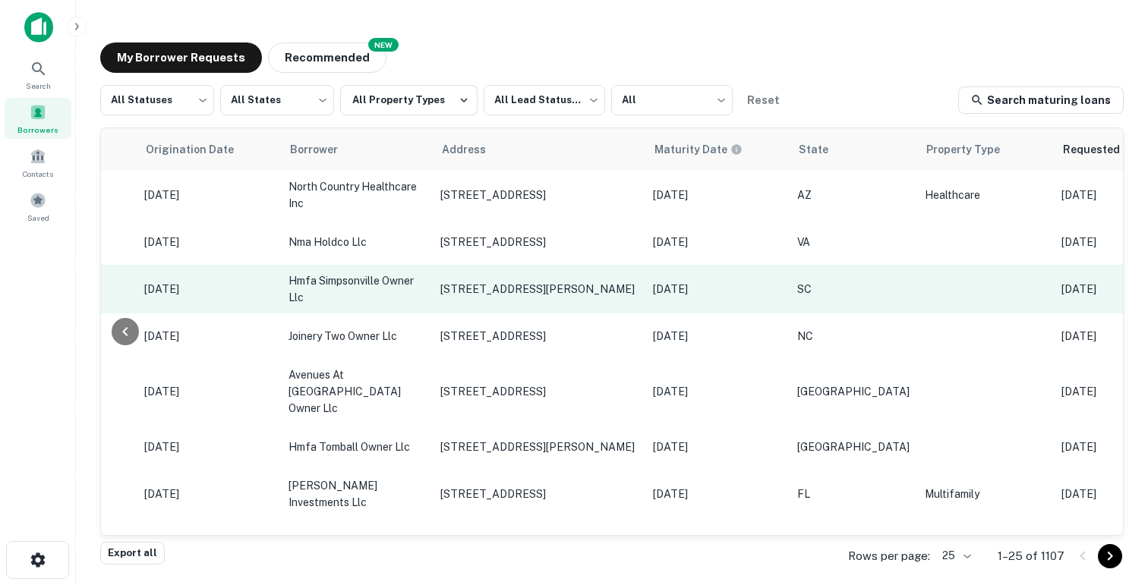
scroll to position [0, 609]
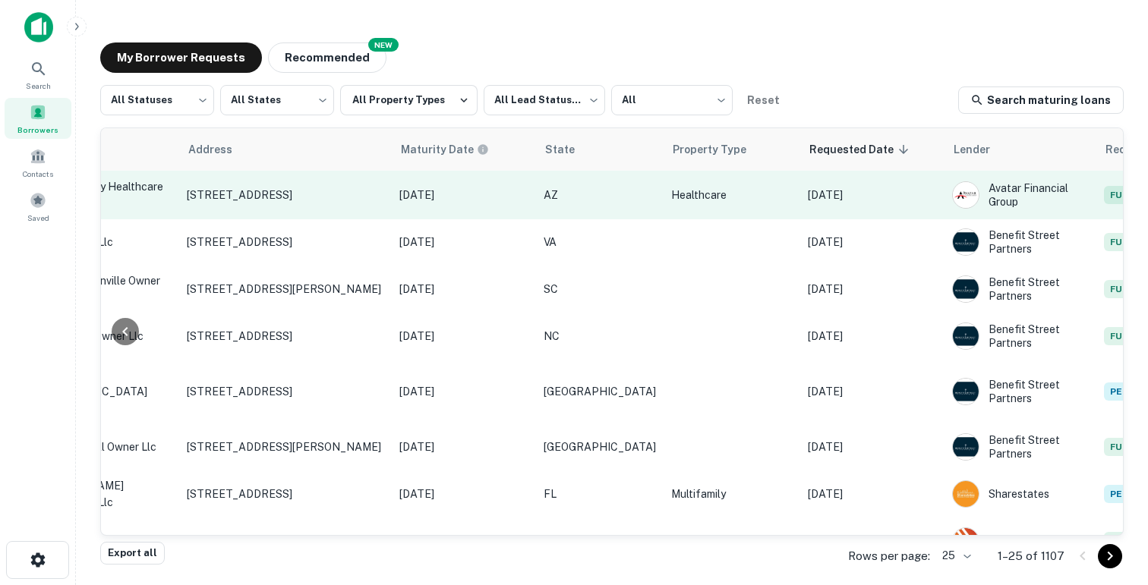
scroll to position [0, 609]
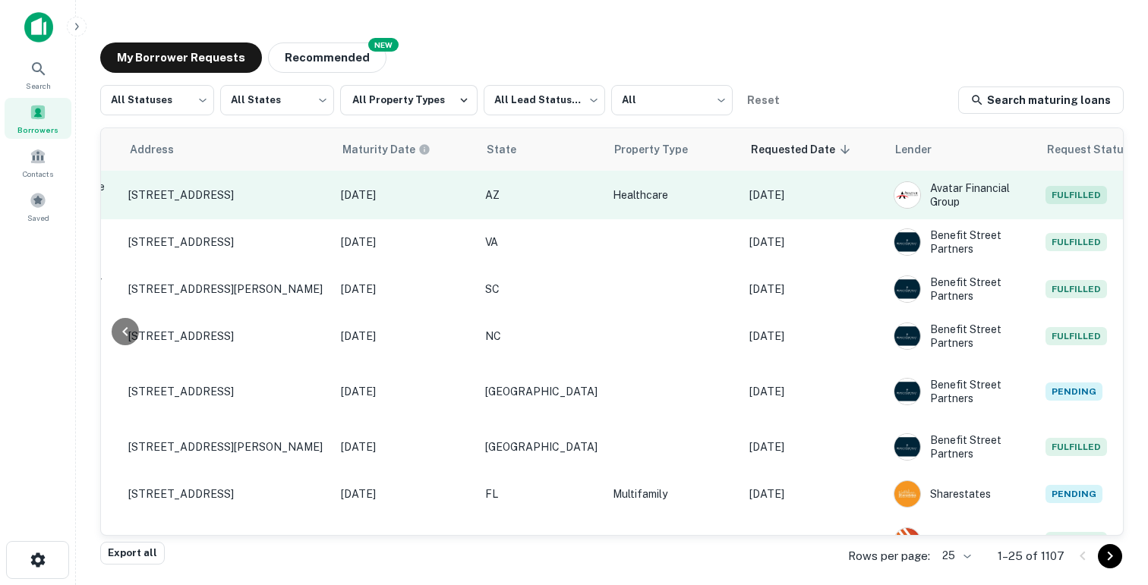
click at [430, 197] on p "[DATE]" at bounding box center [405, 195] width 129 height 17
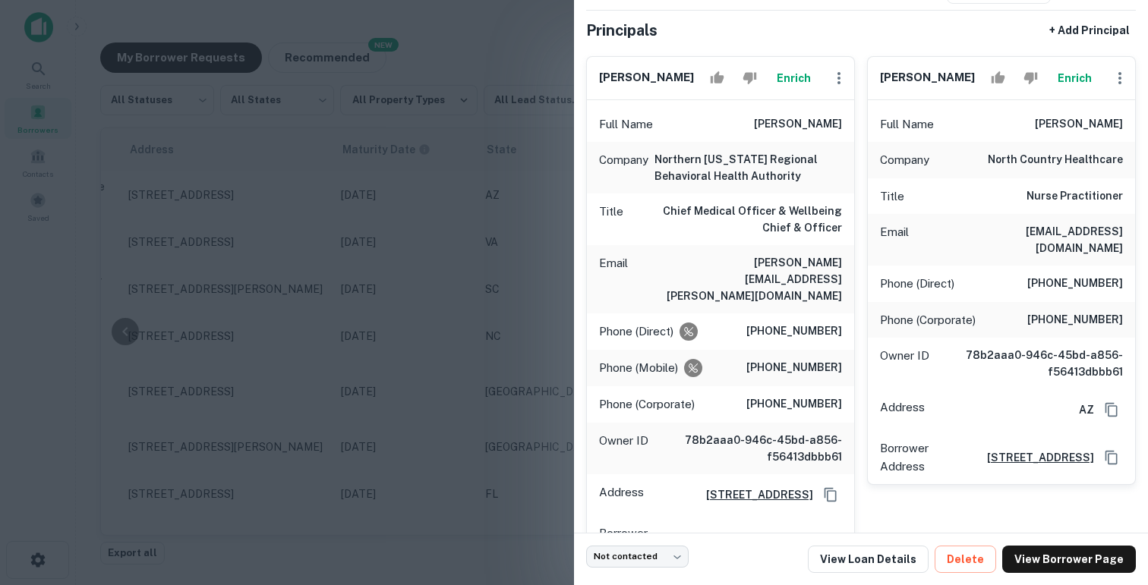
scroll to position [0, 0]
